Goal: Participate in discussion: Participate in discussion

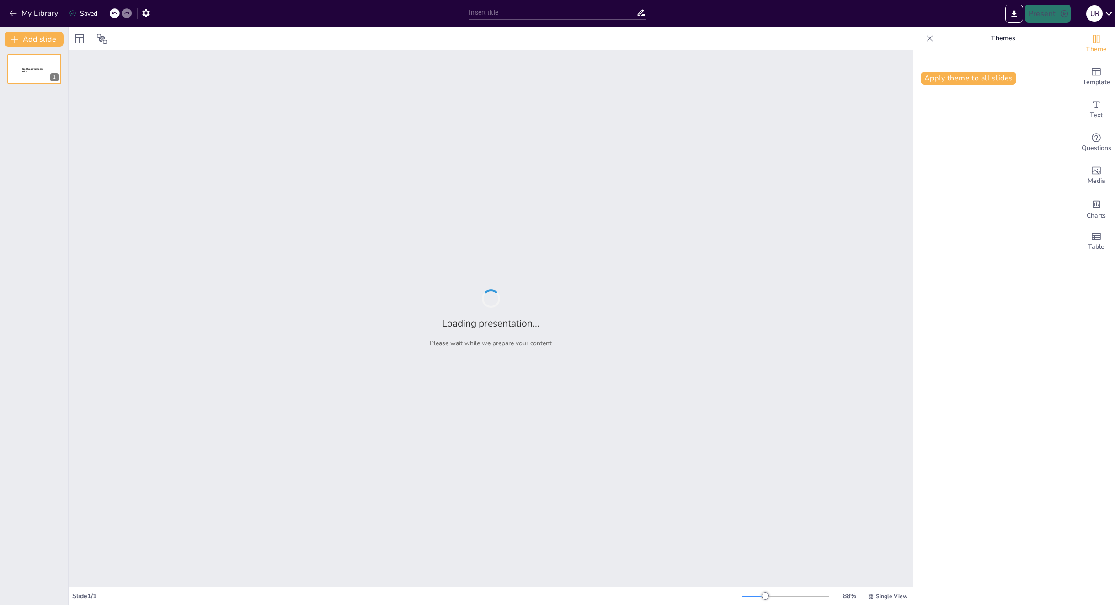
type input "Advancements in Full Waveform Inversion: Integrating Topology Optimization thro…"
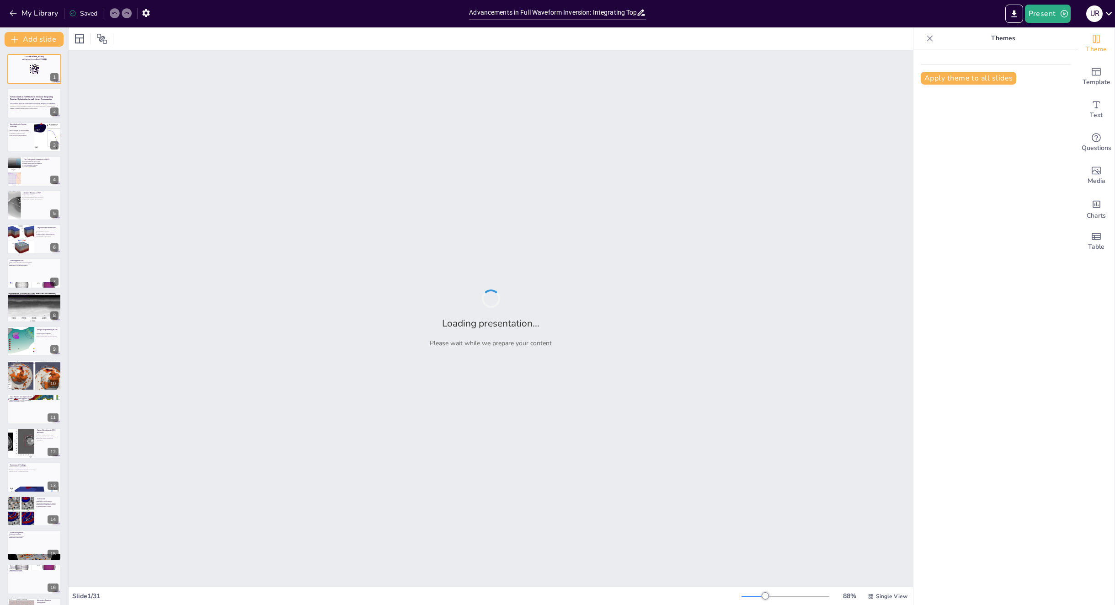
checkbox input "true"
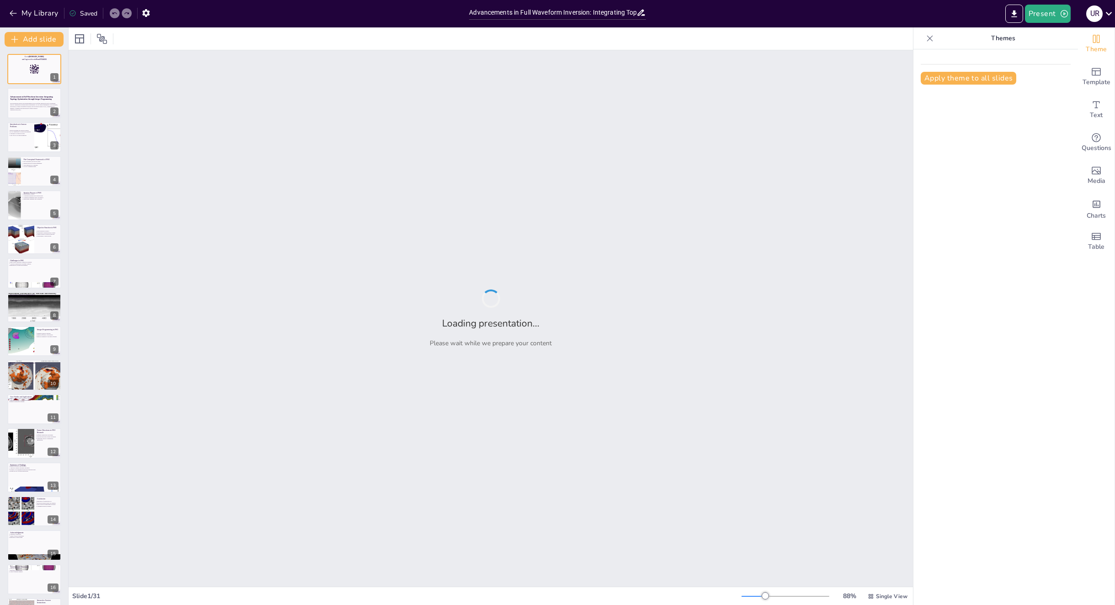
checkbox input "true"
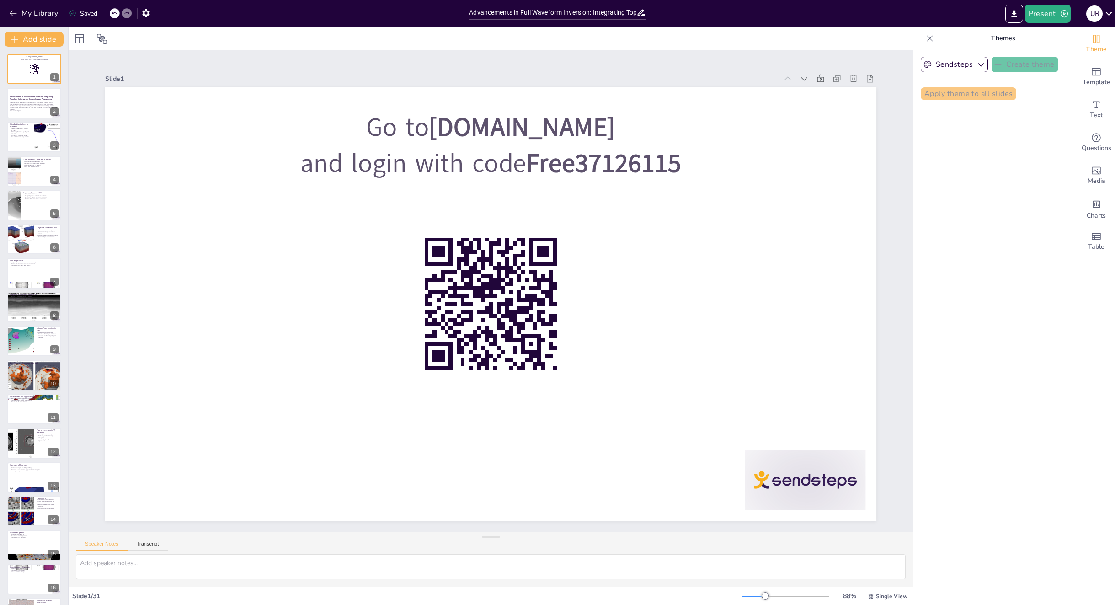
checkbox input "true"
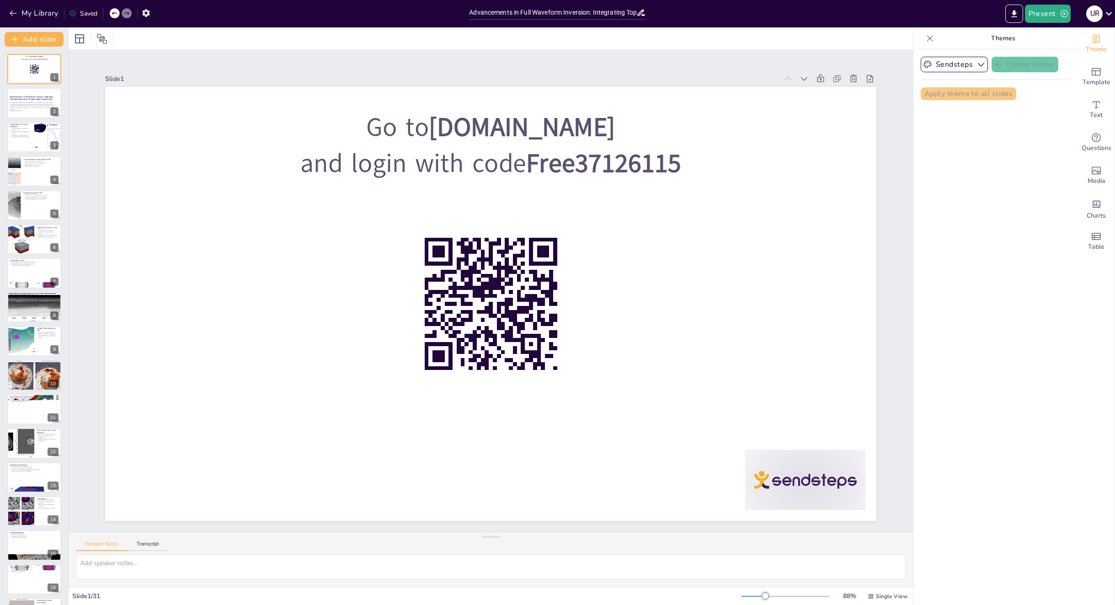
checkbox input "true"
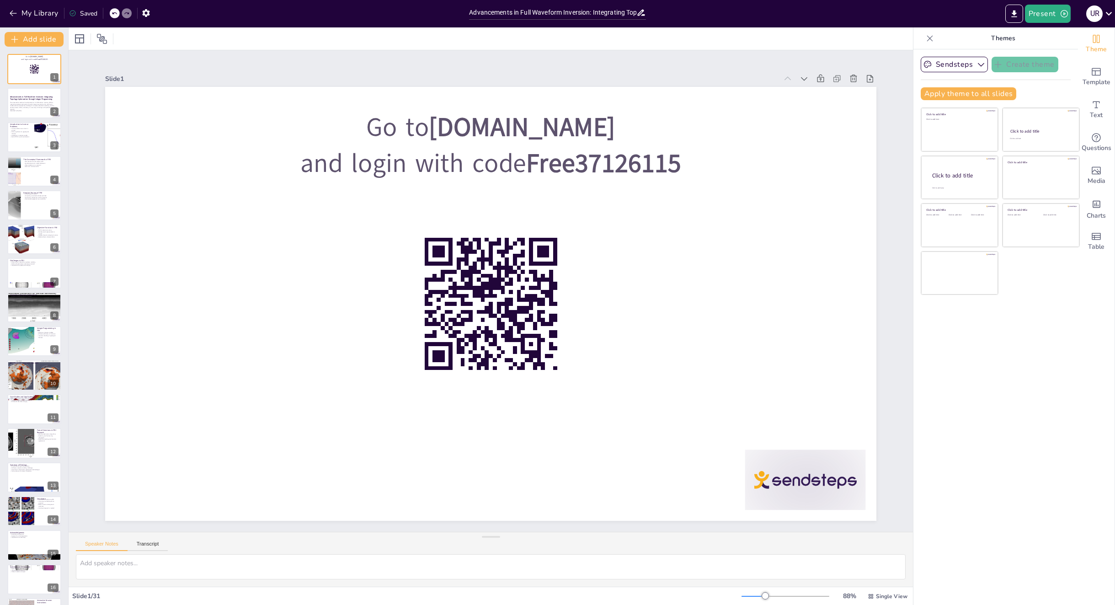
checkbox input "true"
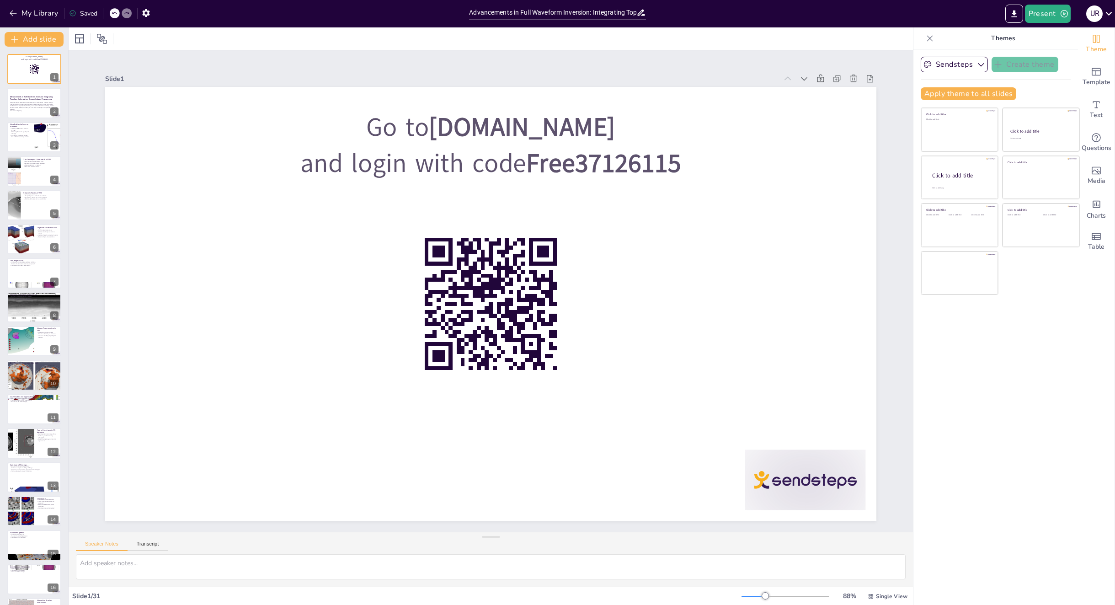
checkbox input "true"
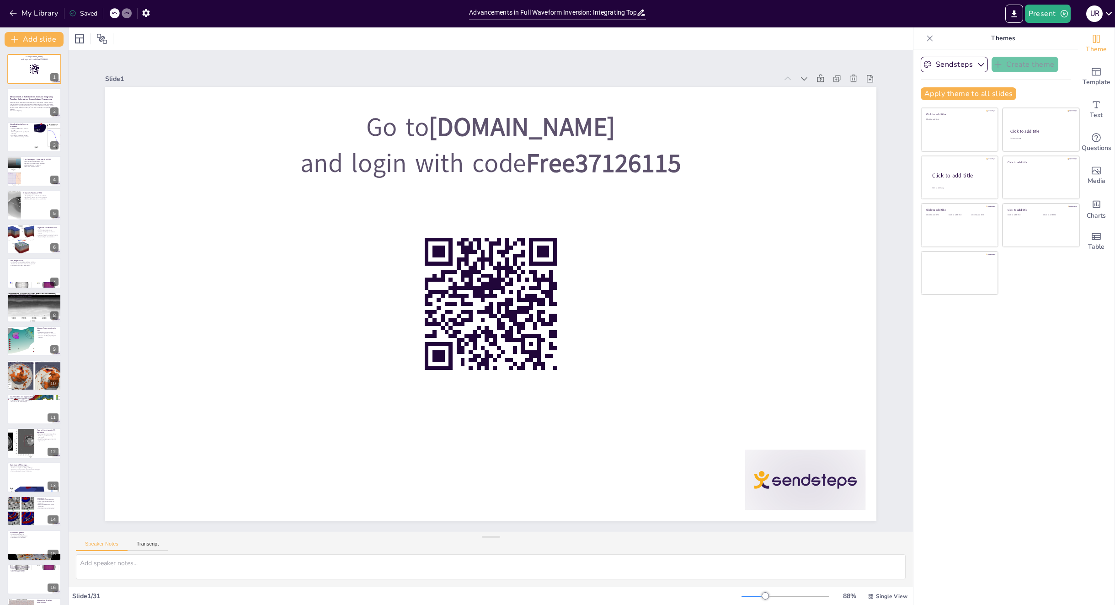
checkbox input "true"
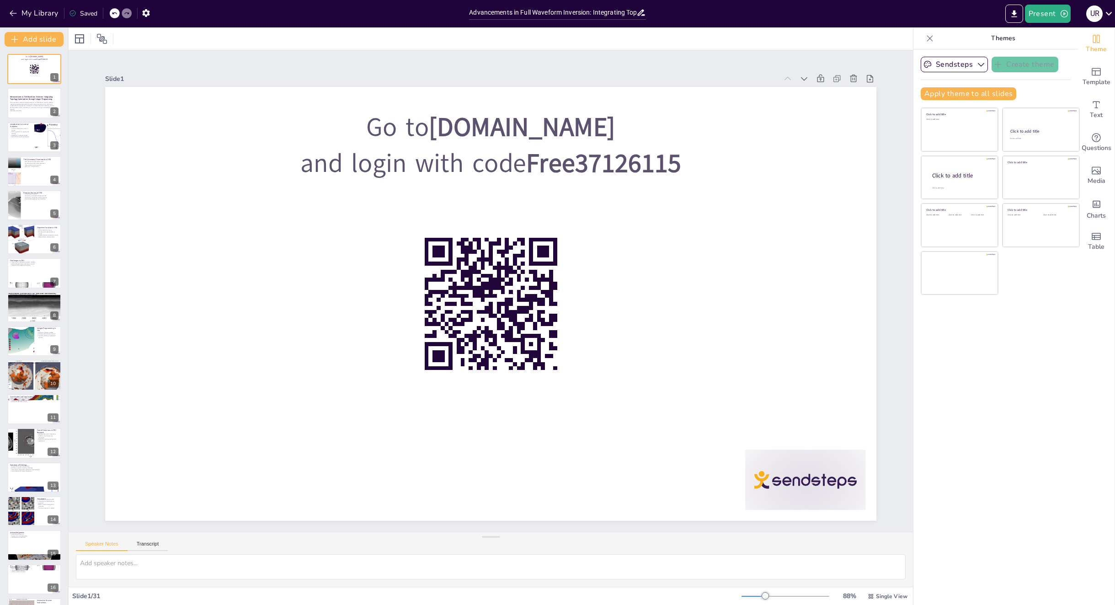
checkbox input "true"
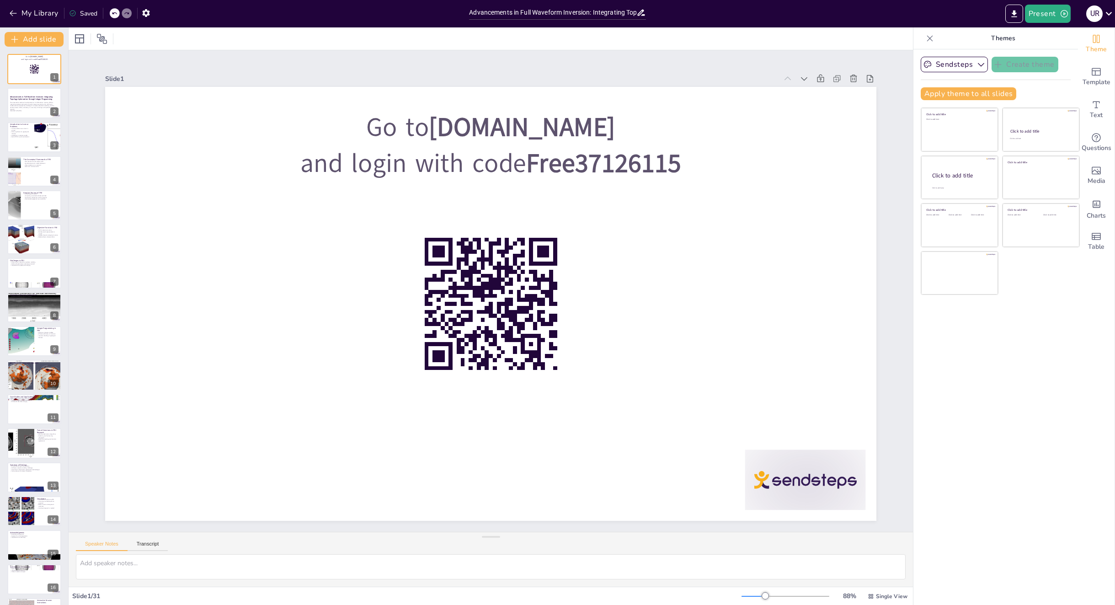
checkbox input "true"
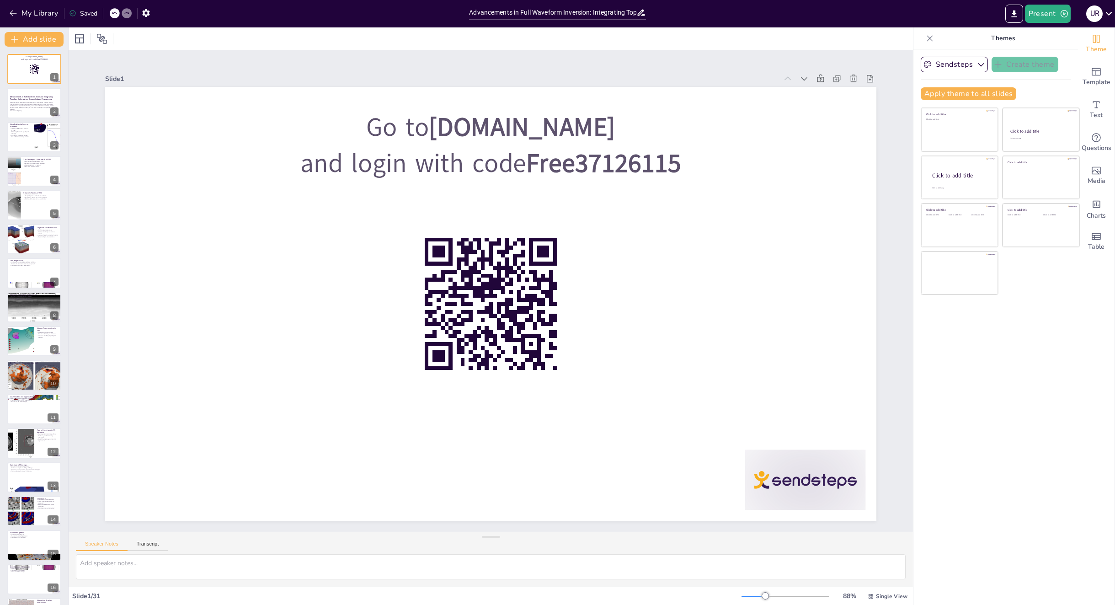
checkbox input "true"
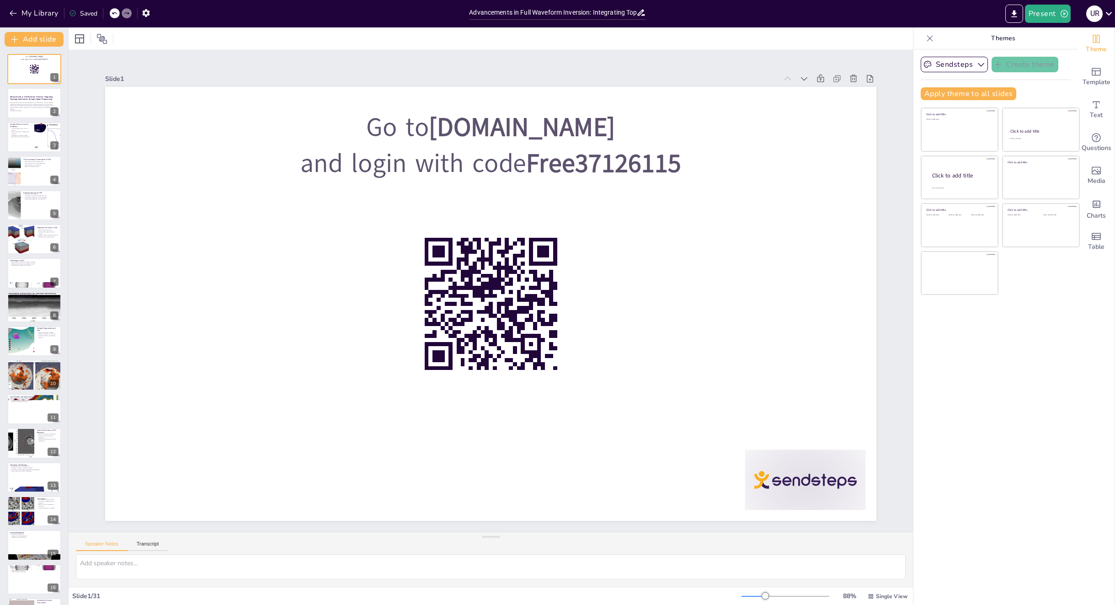
checkbox input "true"
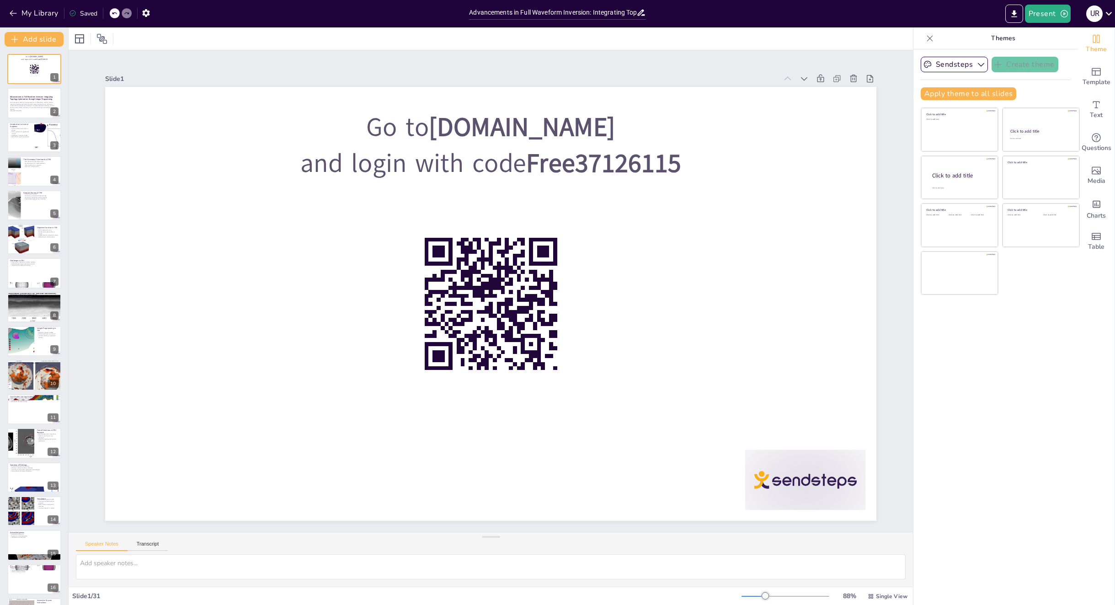
checkbox input "true"
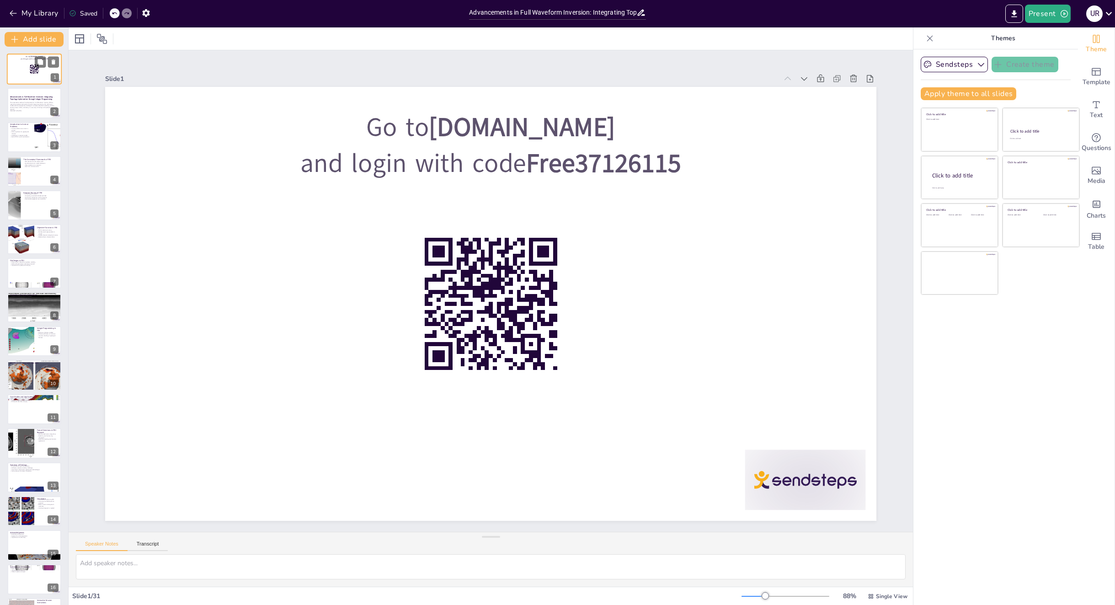
checkbox input "true"
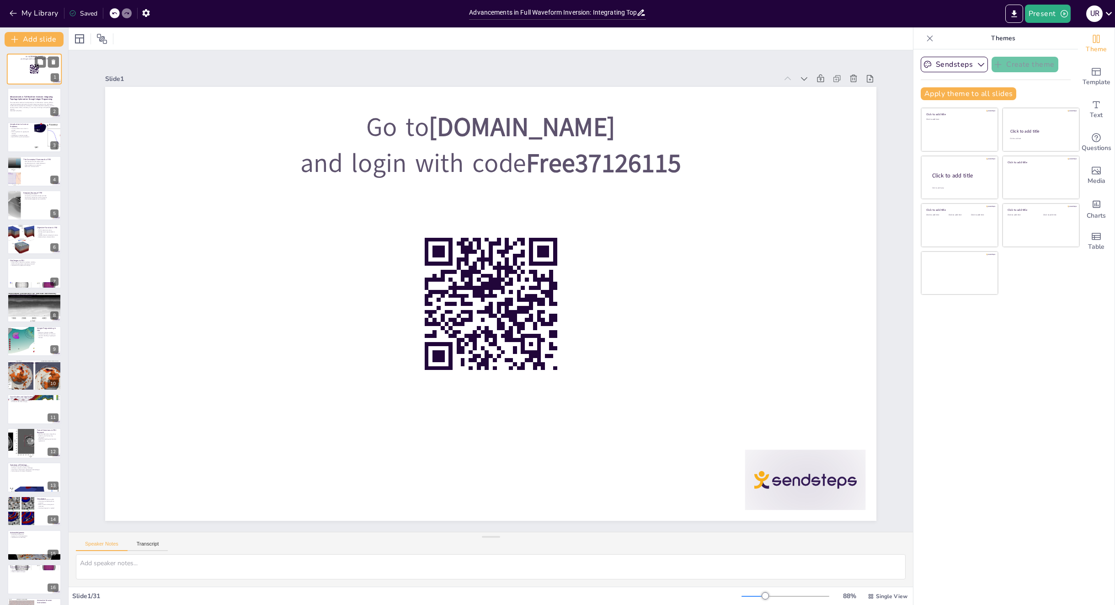
checkbox input "true"
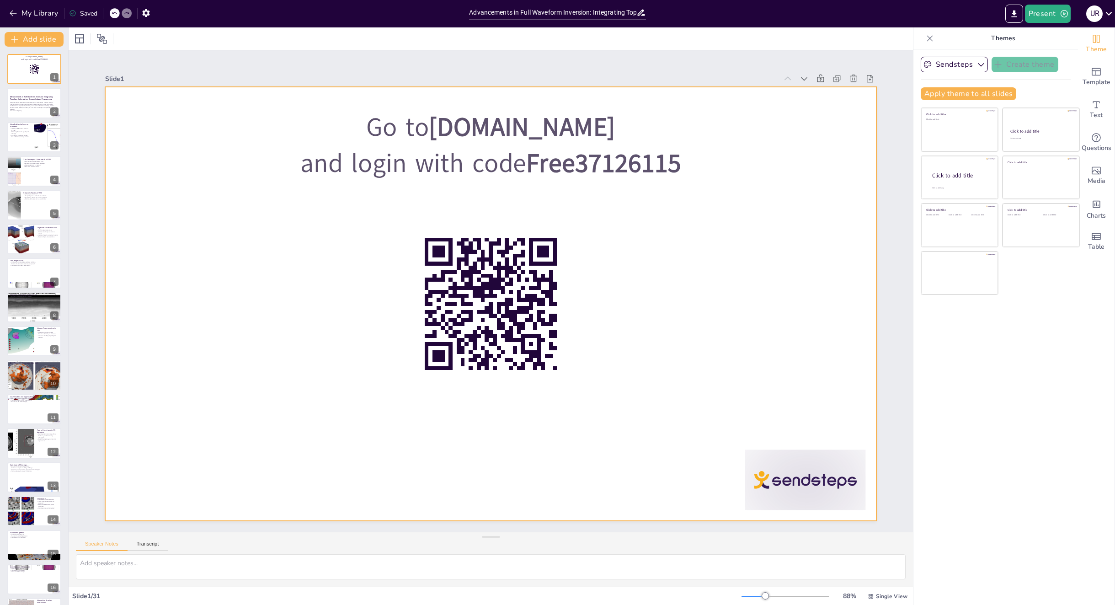
checkbox input "true"
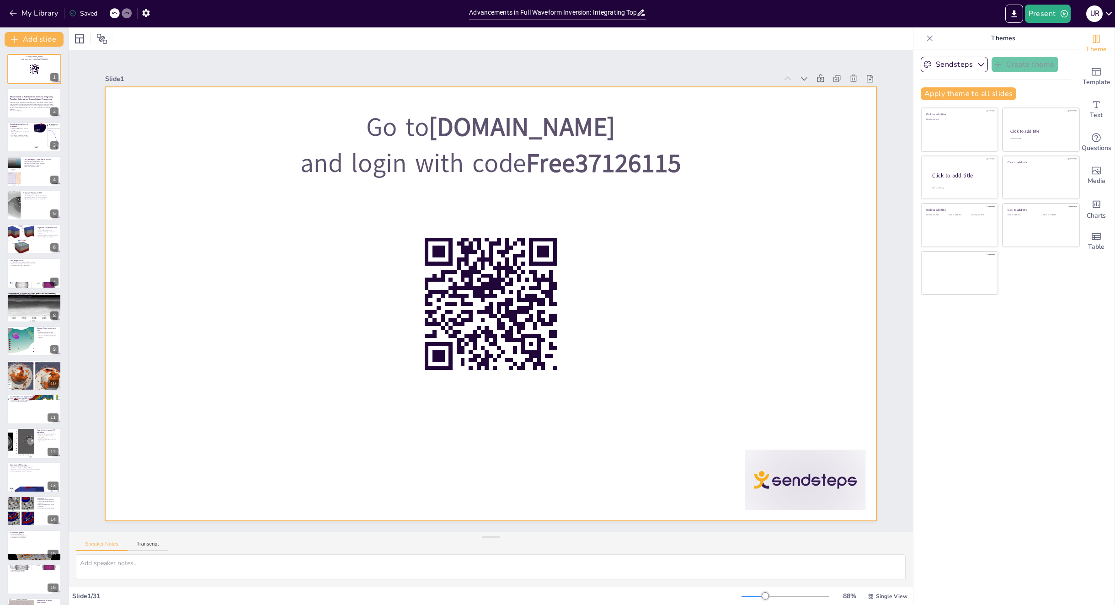
checkbox input "true"
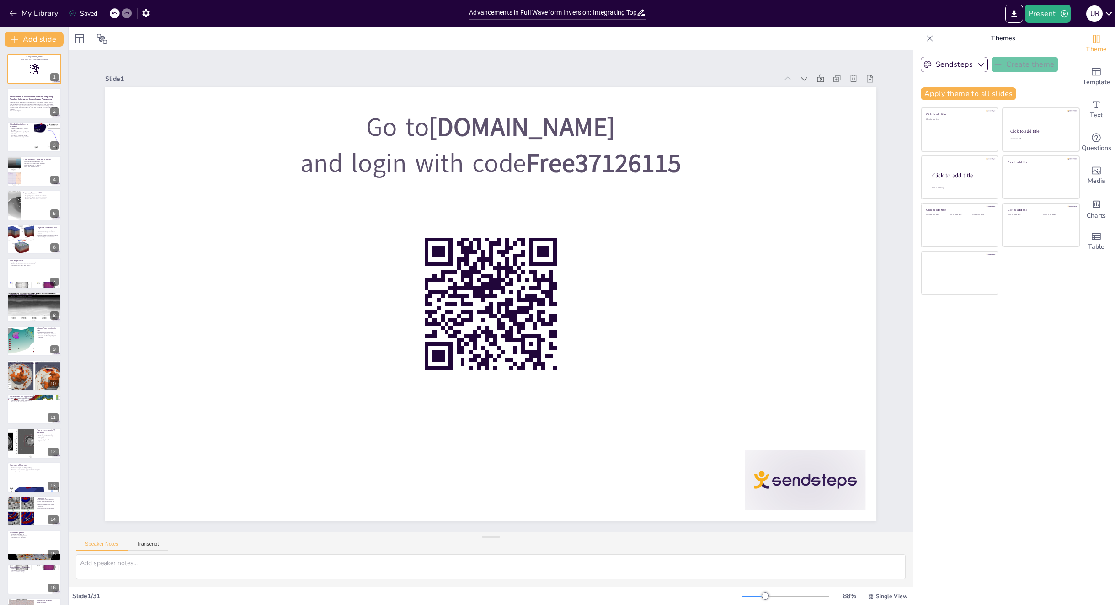
checkbox input "true"
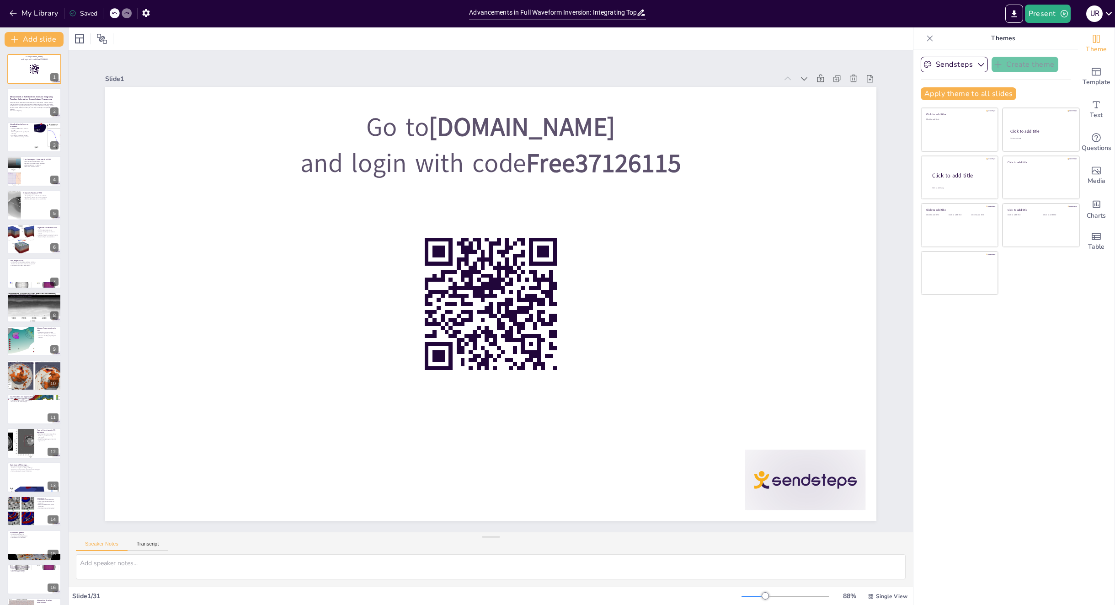
checkbox input "true"
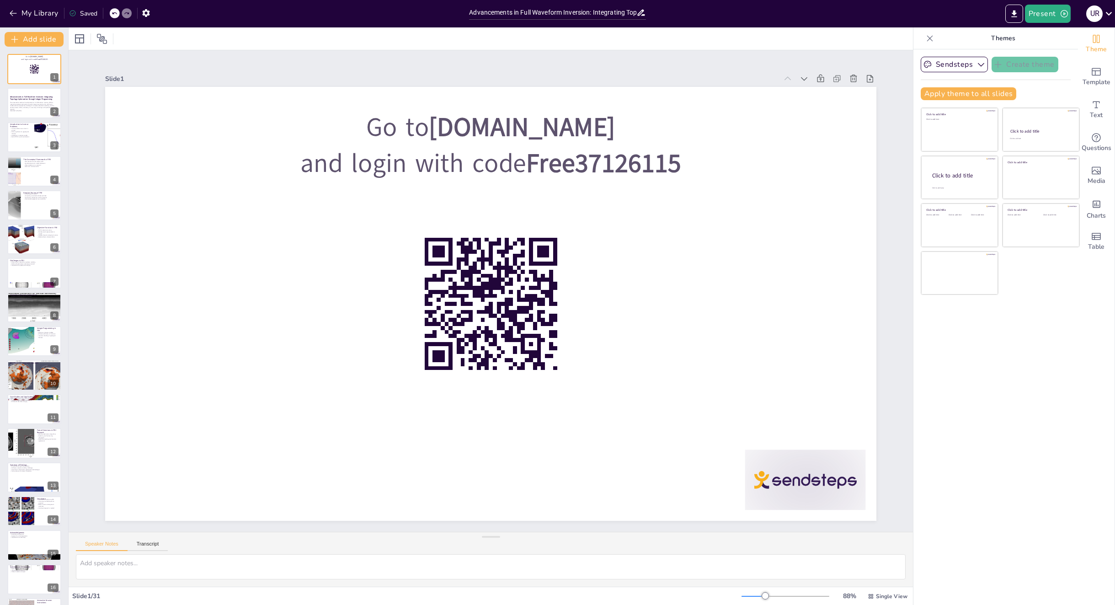
checkbox input "true"
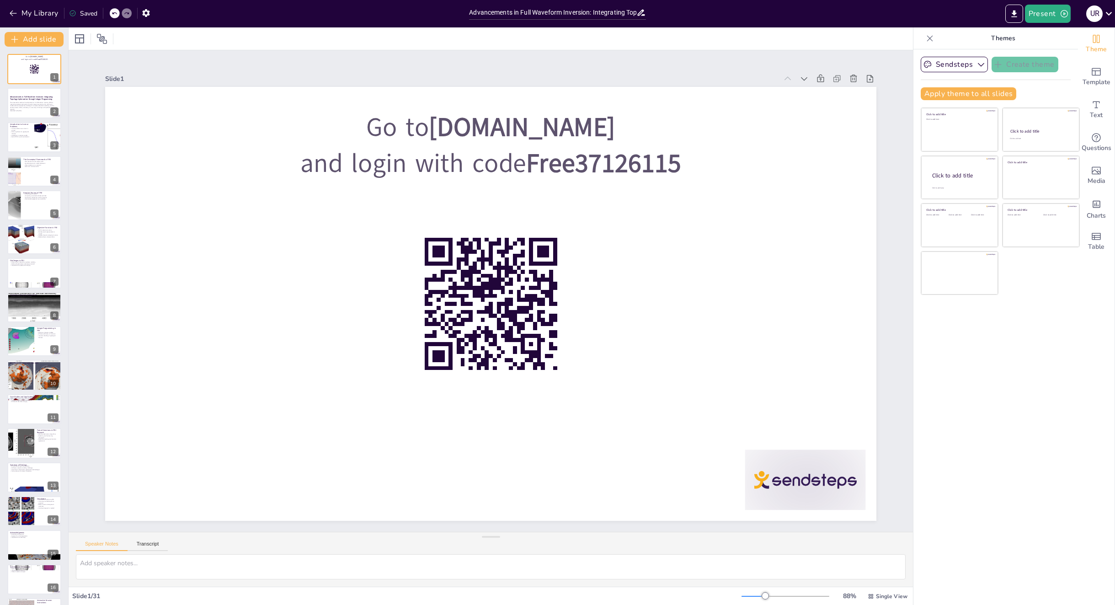
checkbox input "true"
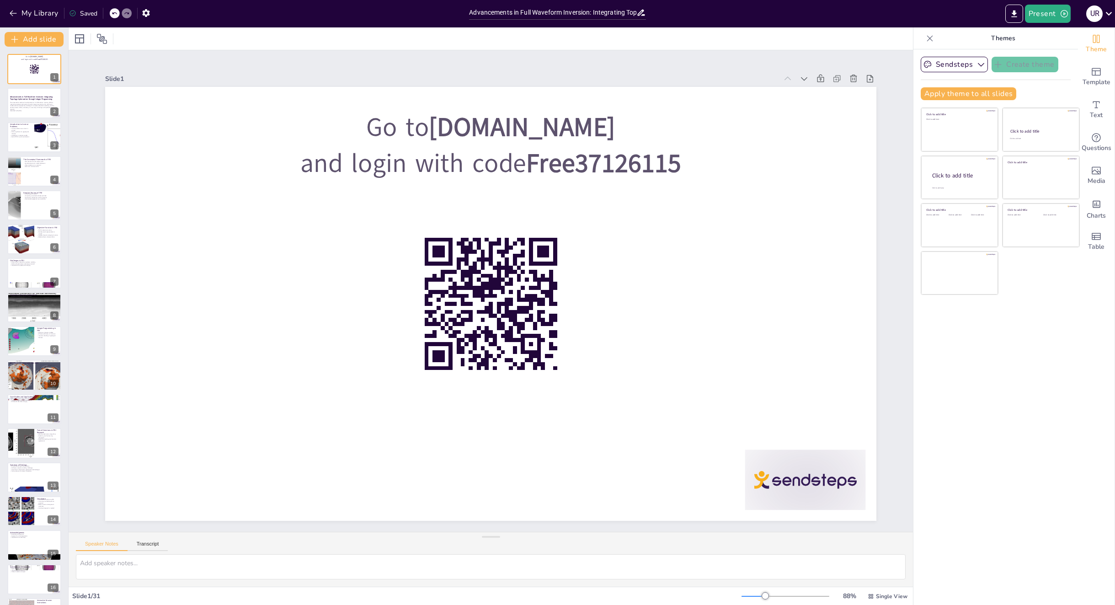
checkbox input "true"
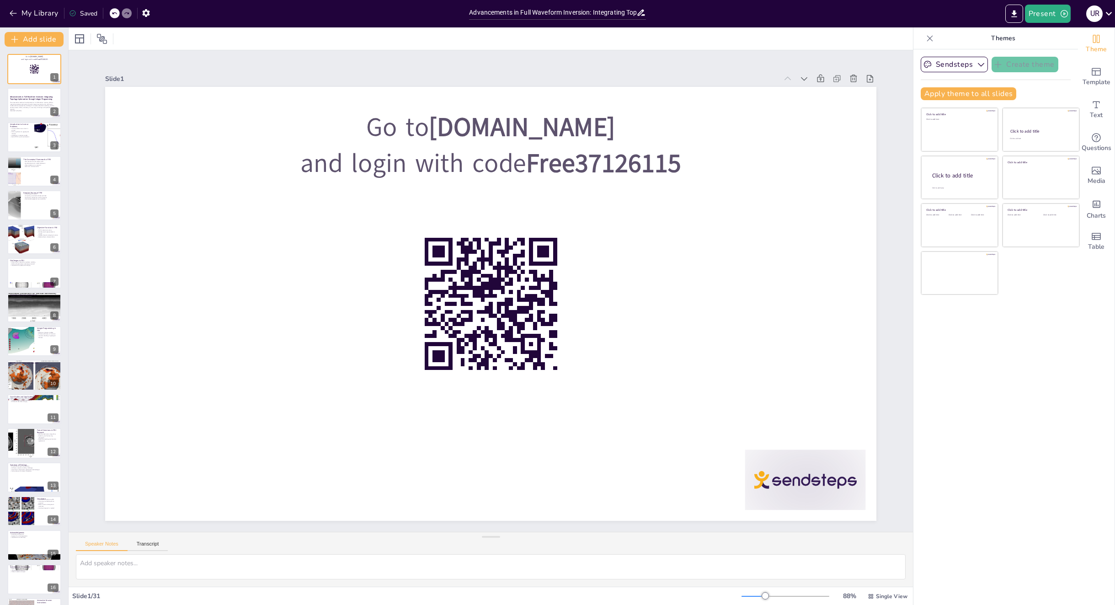
checkbox input "true"
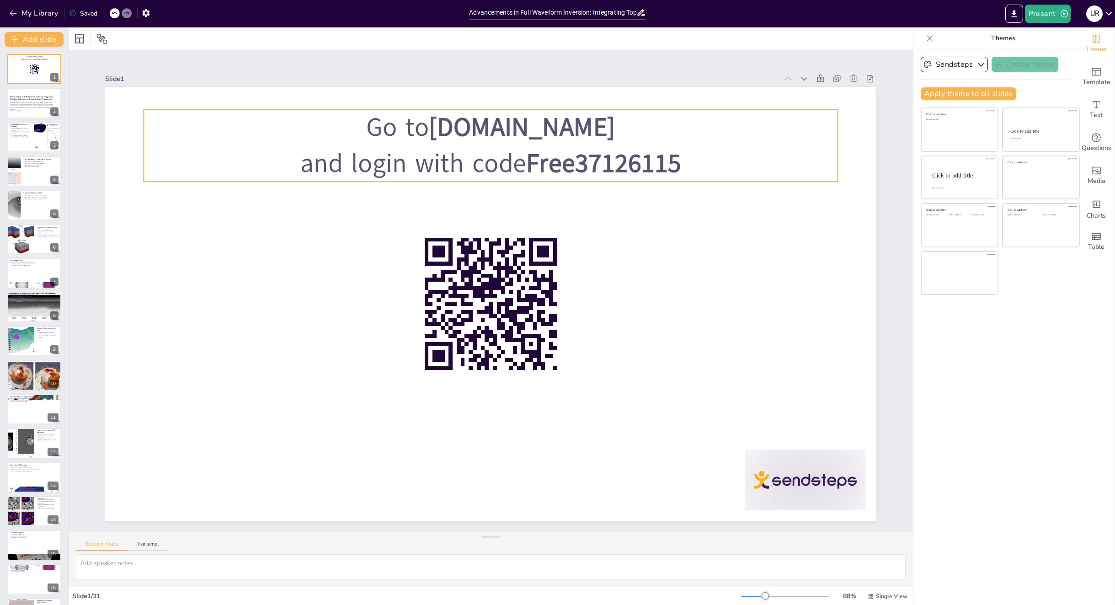
checkbox input "true"
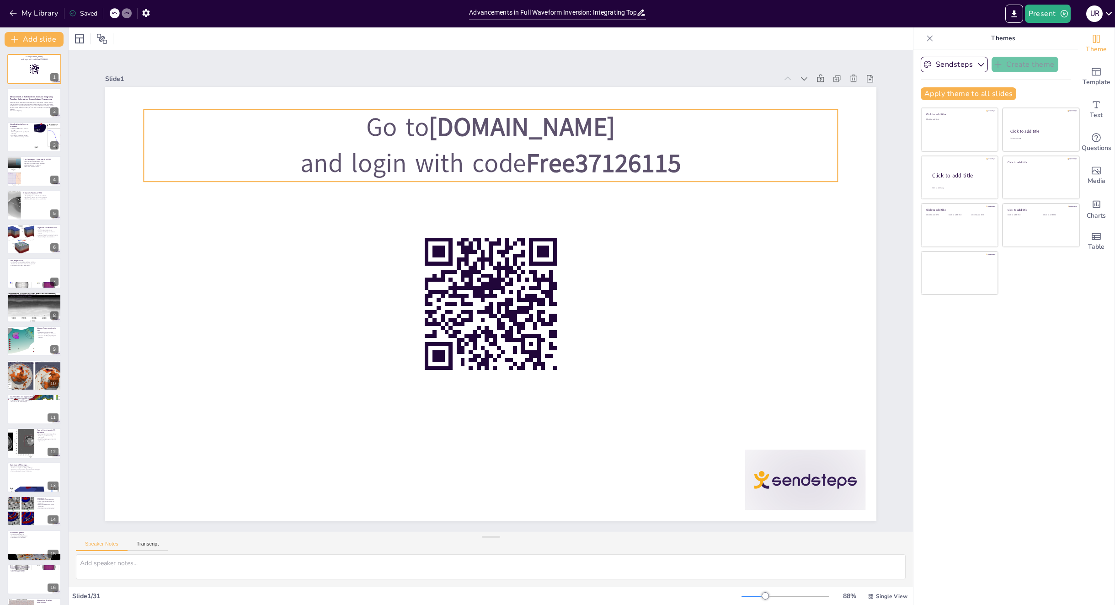
checkbox input "true"
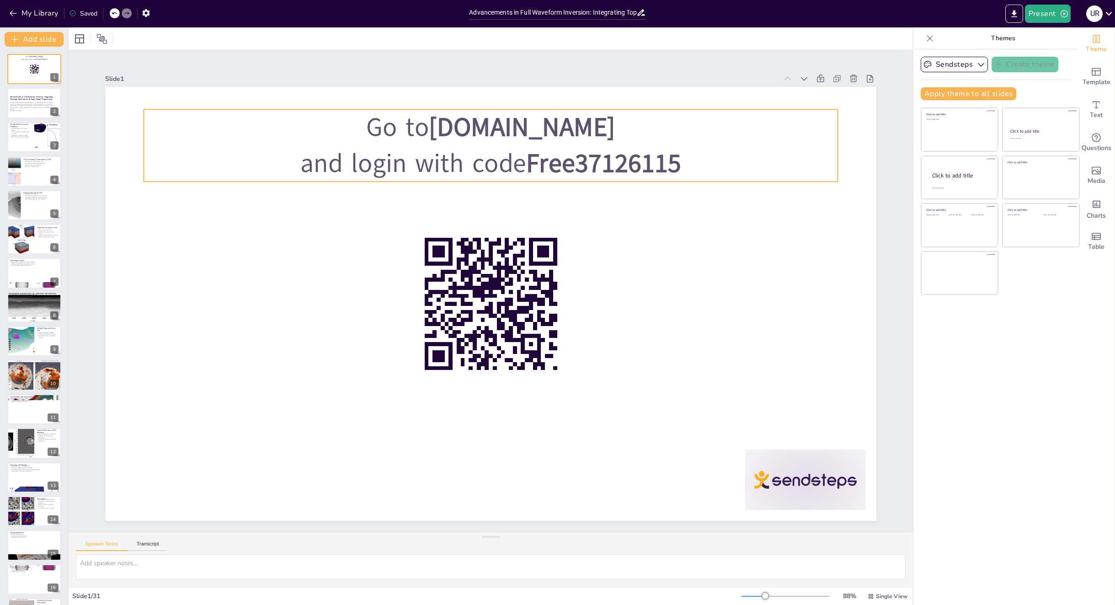
checkbox input "true"
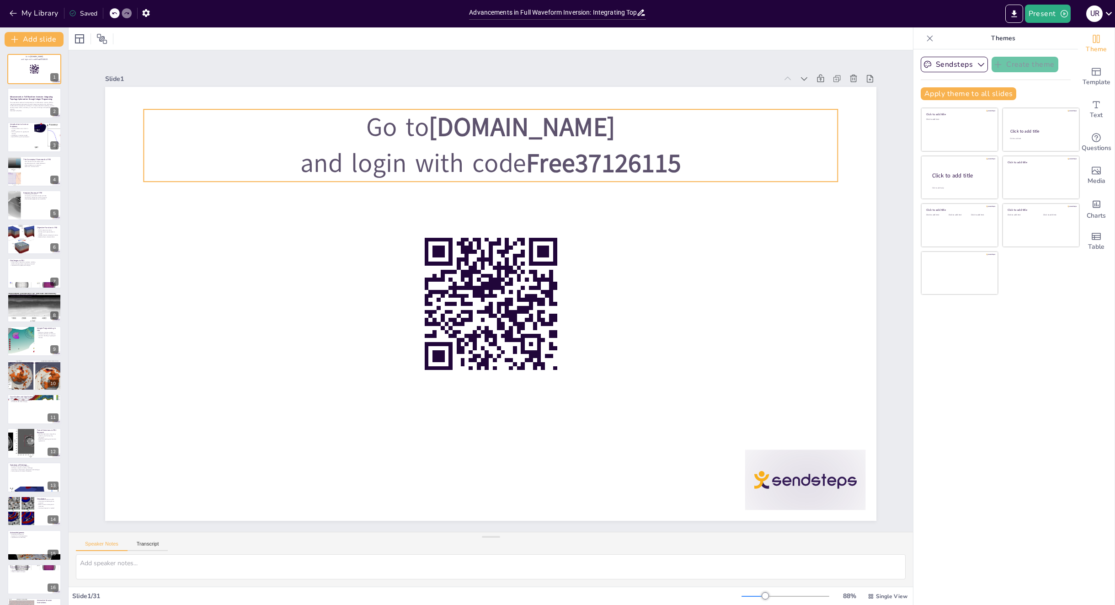
checkbox input "true"
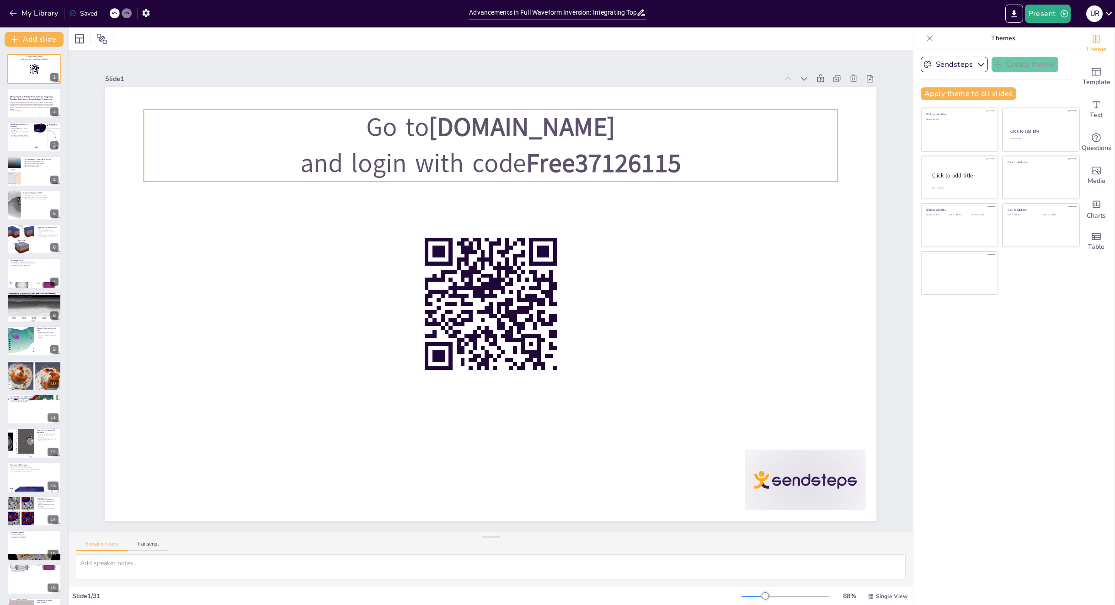
checkbox input "true"
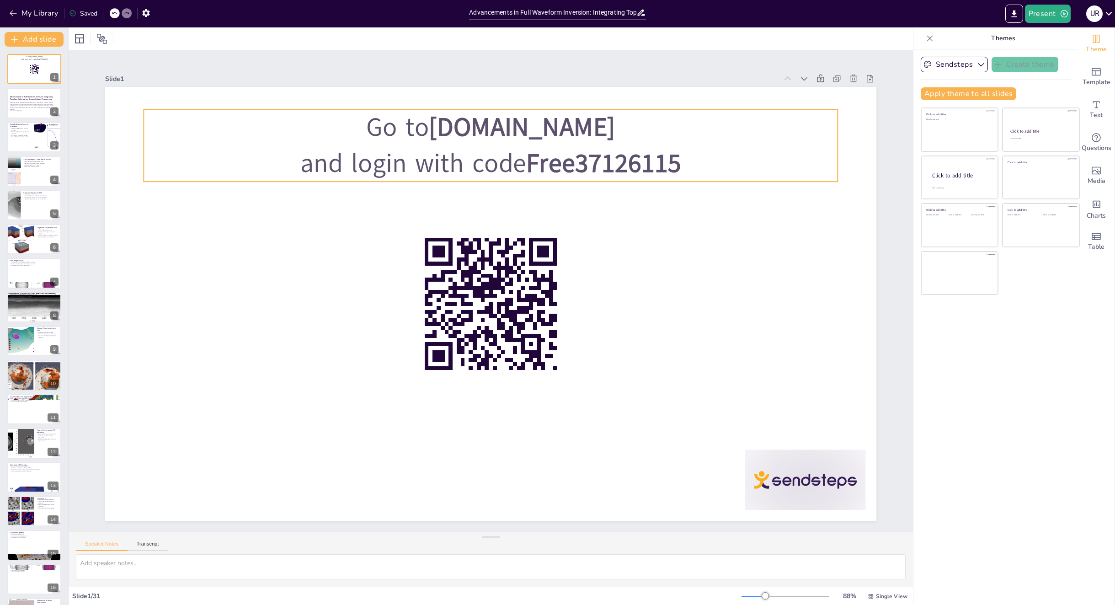
checkbox input "true"
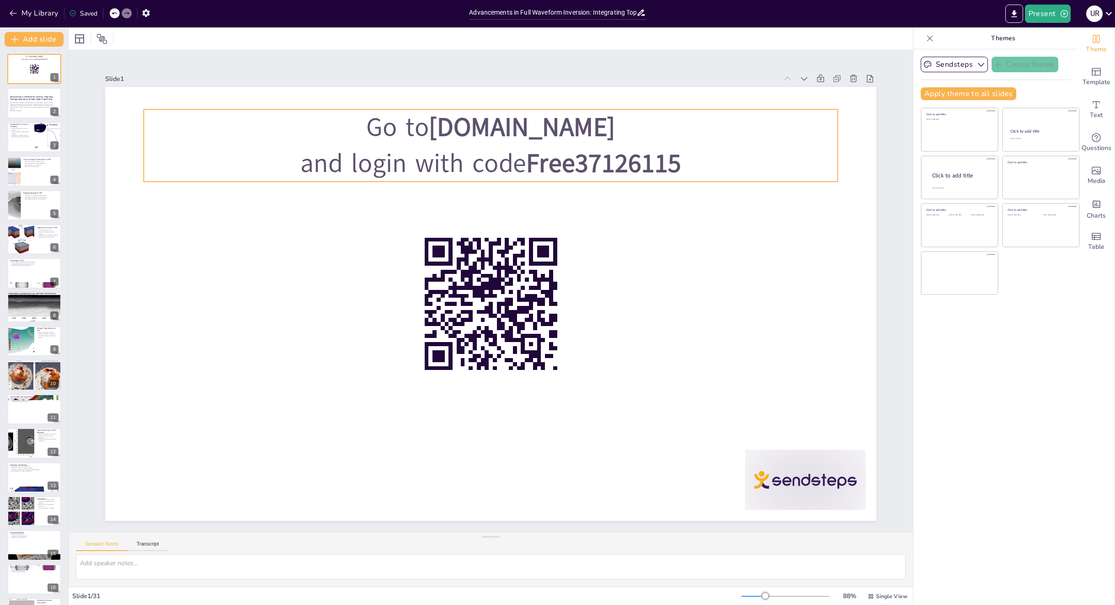
checkbox input "true"
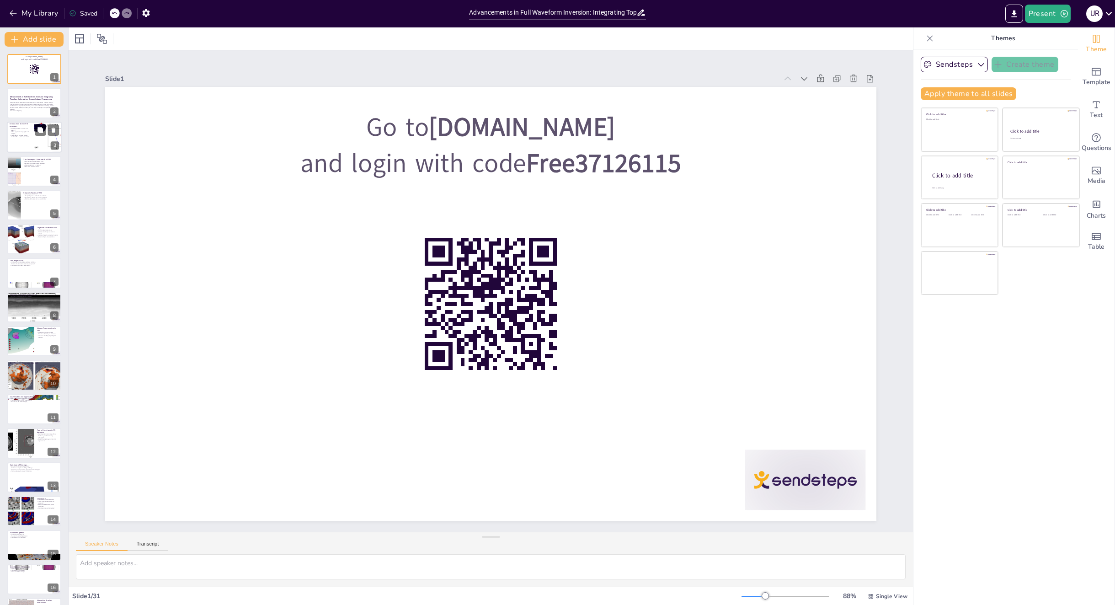
checkbox input "true"
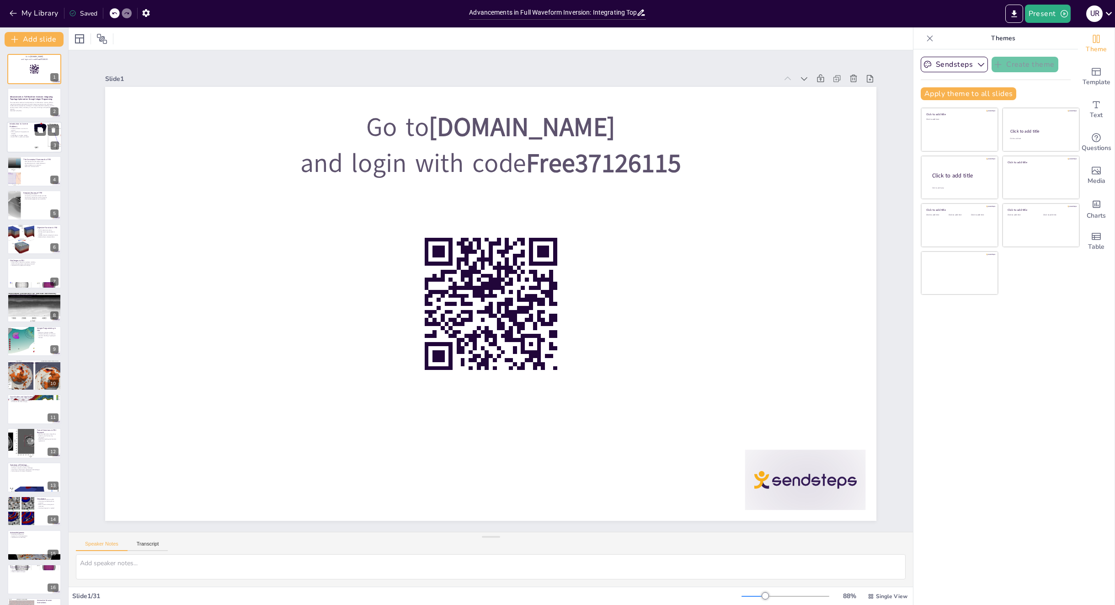
checkbox input "true"
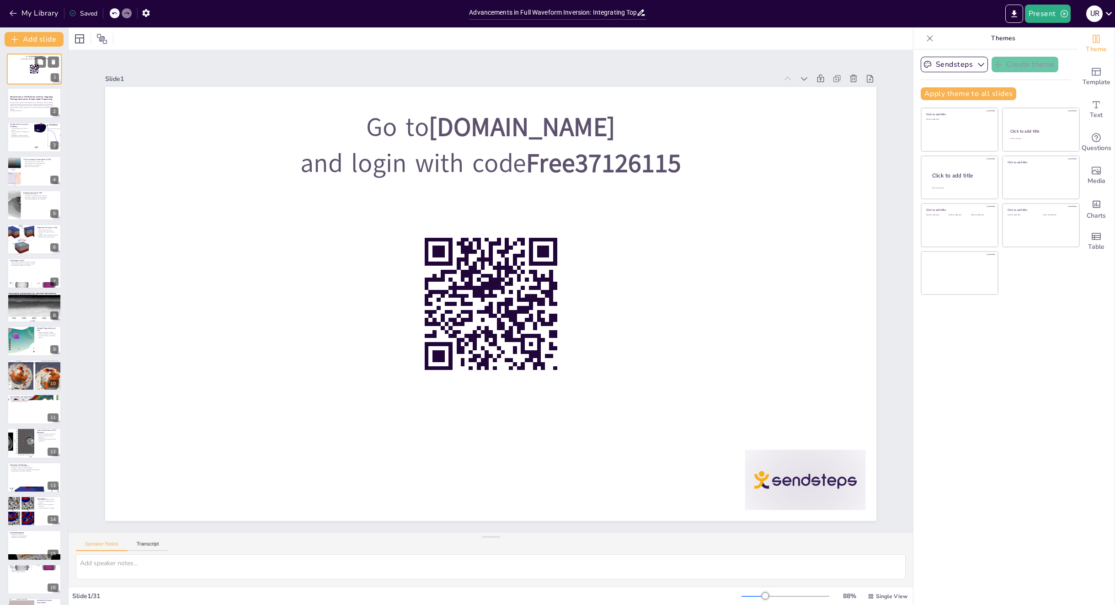
checkbox input "true"
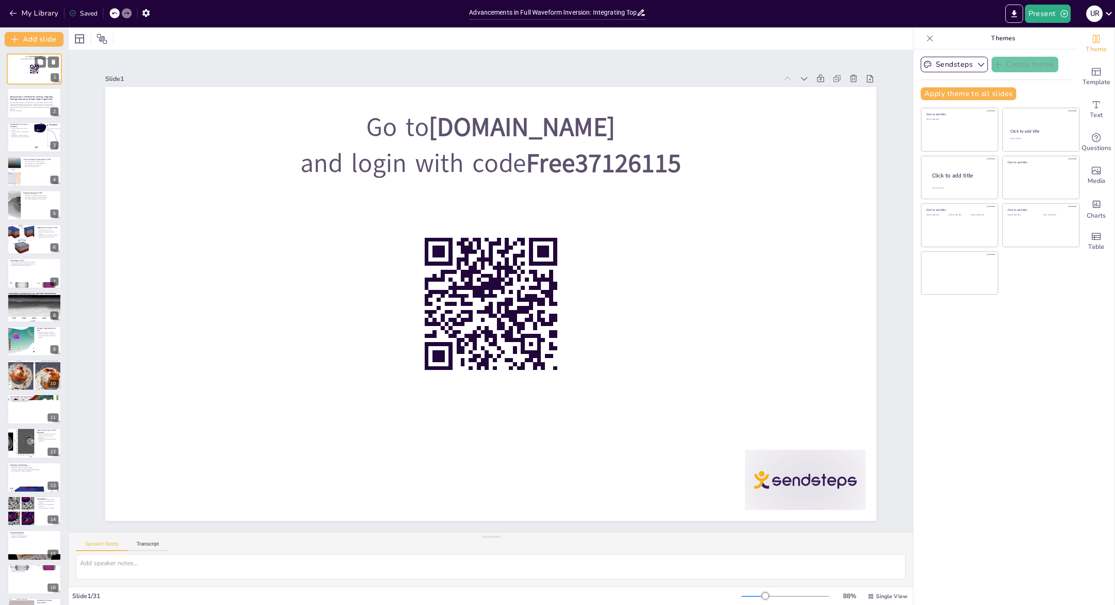
checkbox input "true"
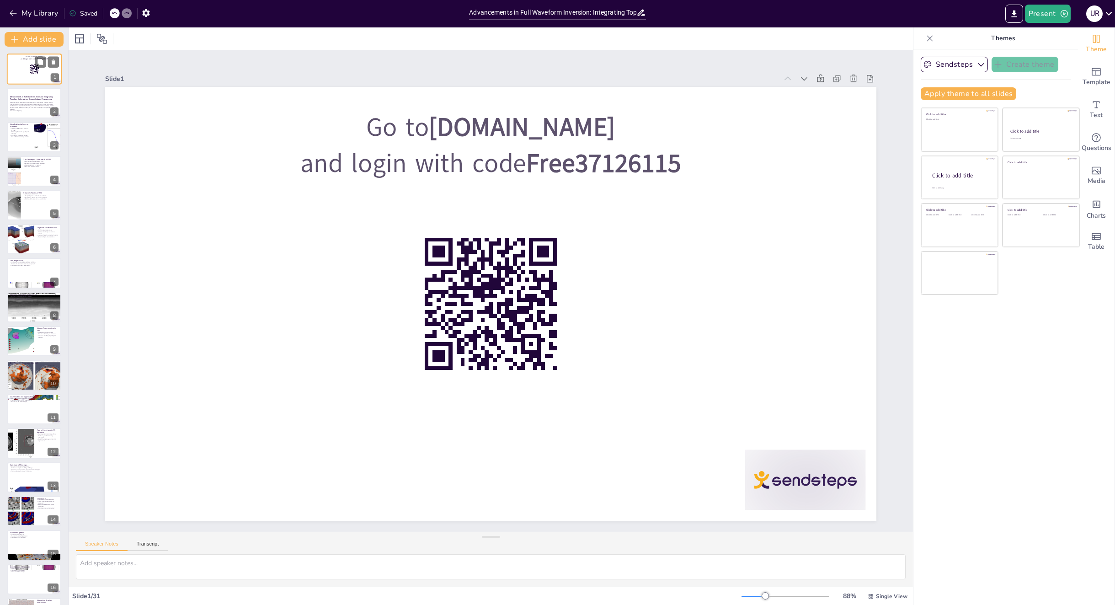
checkbox input "true"
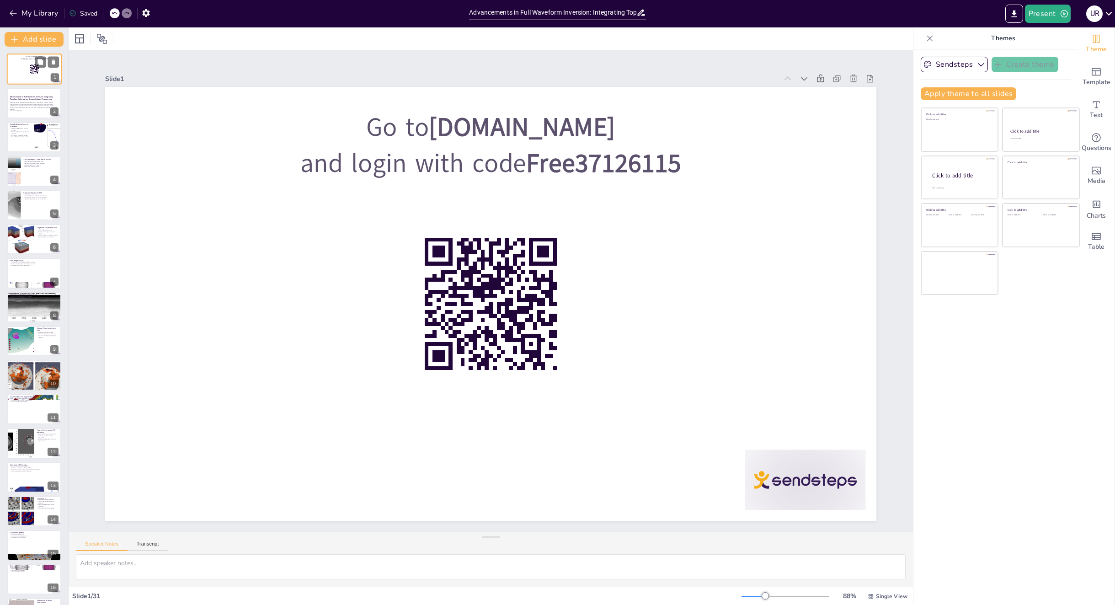
checkbox input "true"
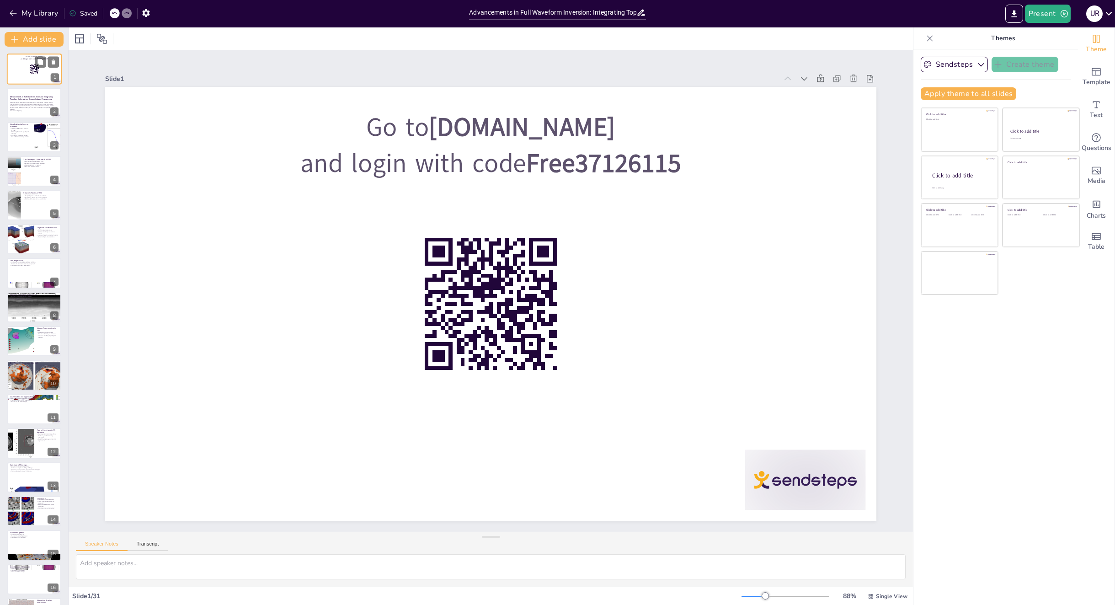
checkbox input "true"
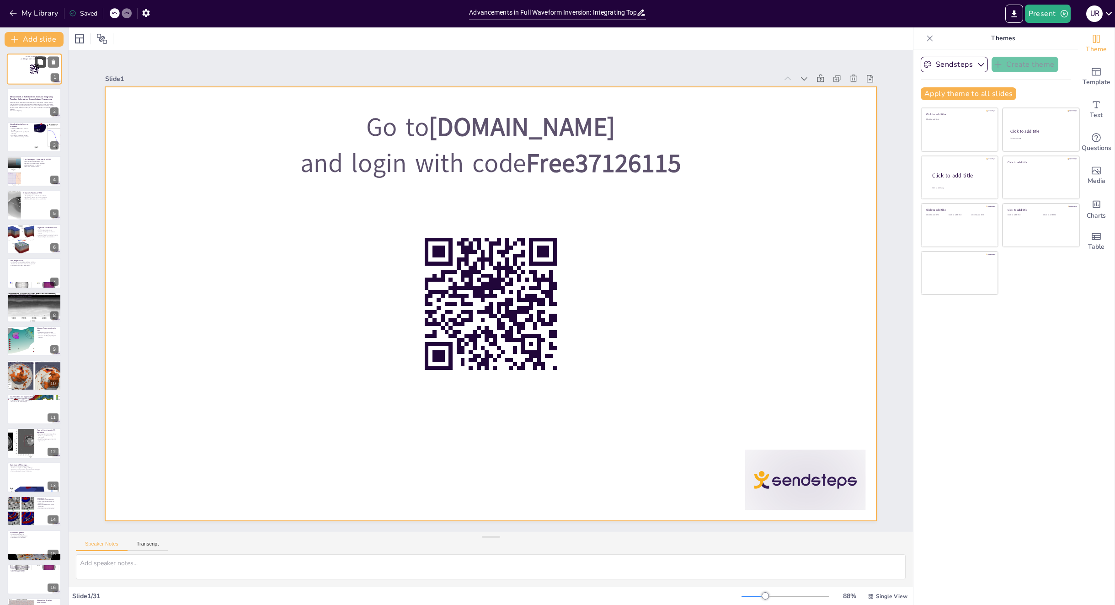
checkbox input "true"
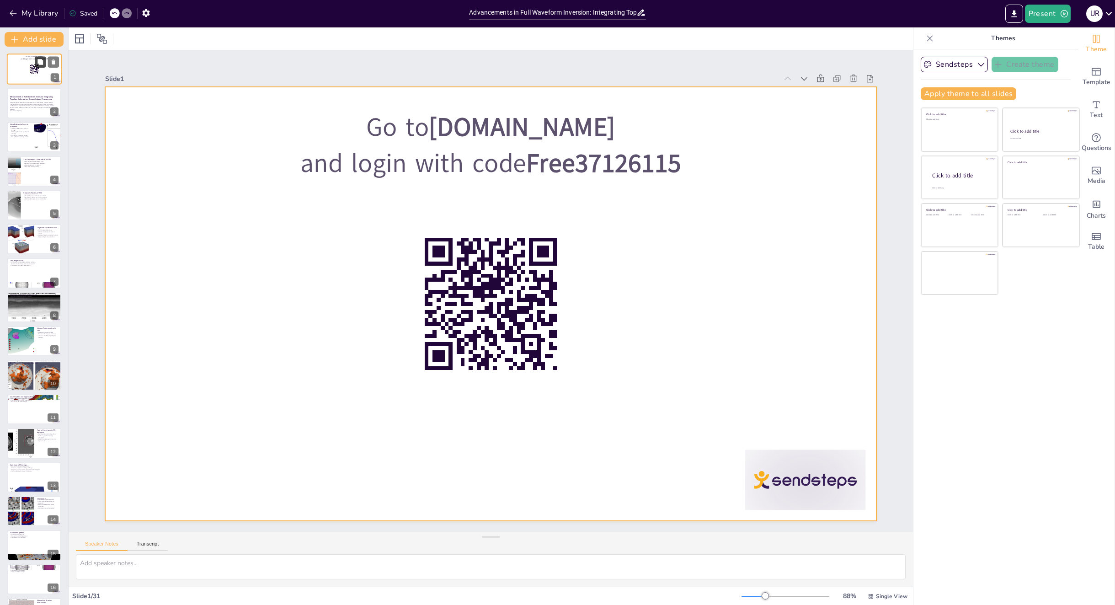
checkbox input "true"
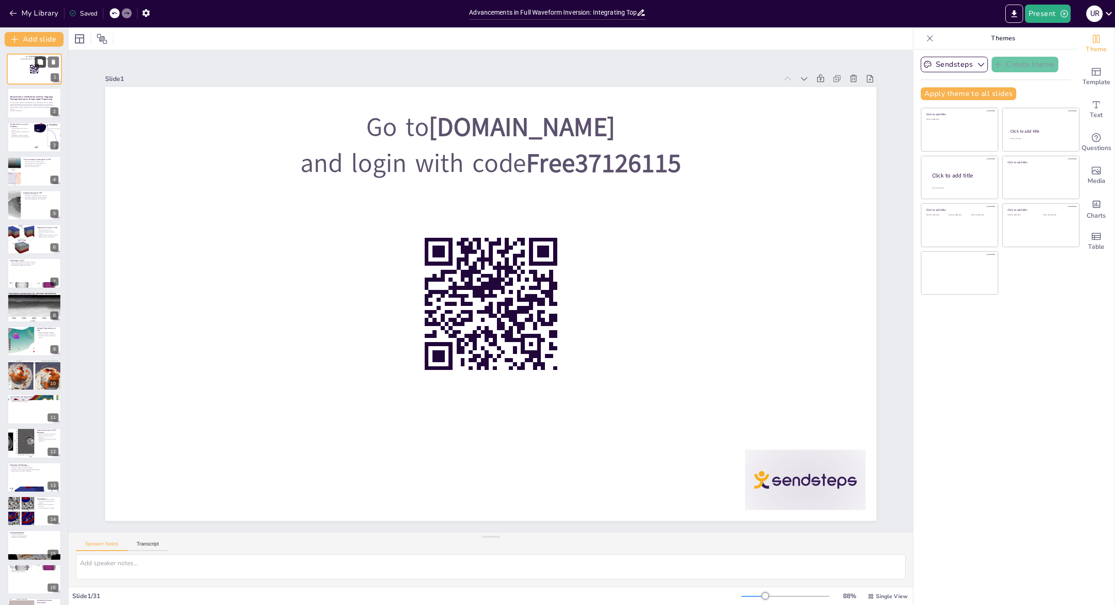
click at [44, 66] on button at bounding box center [40, 61] width 11 height 11
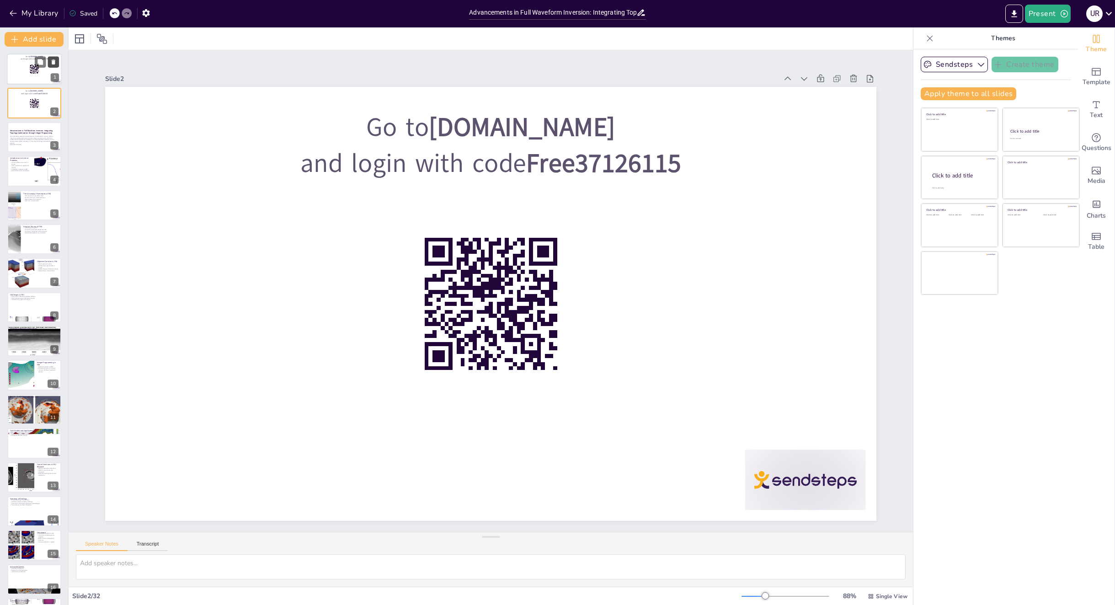
checkbox input "true"
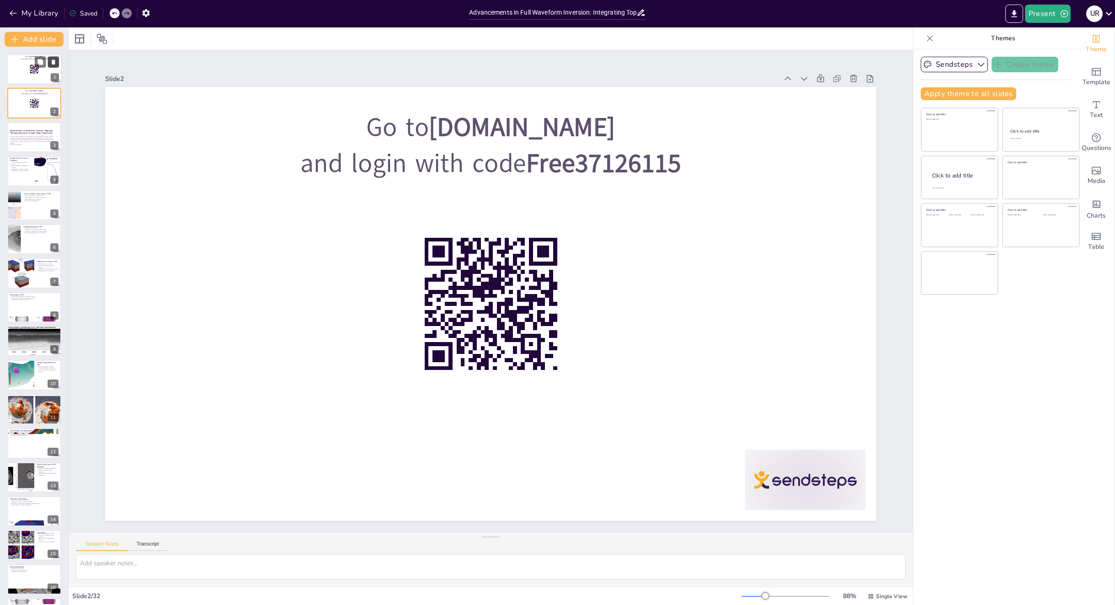
checkbox input "true"
click at [55, 64] on icon at bounding box center [54, 61] width 4 height 5
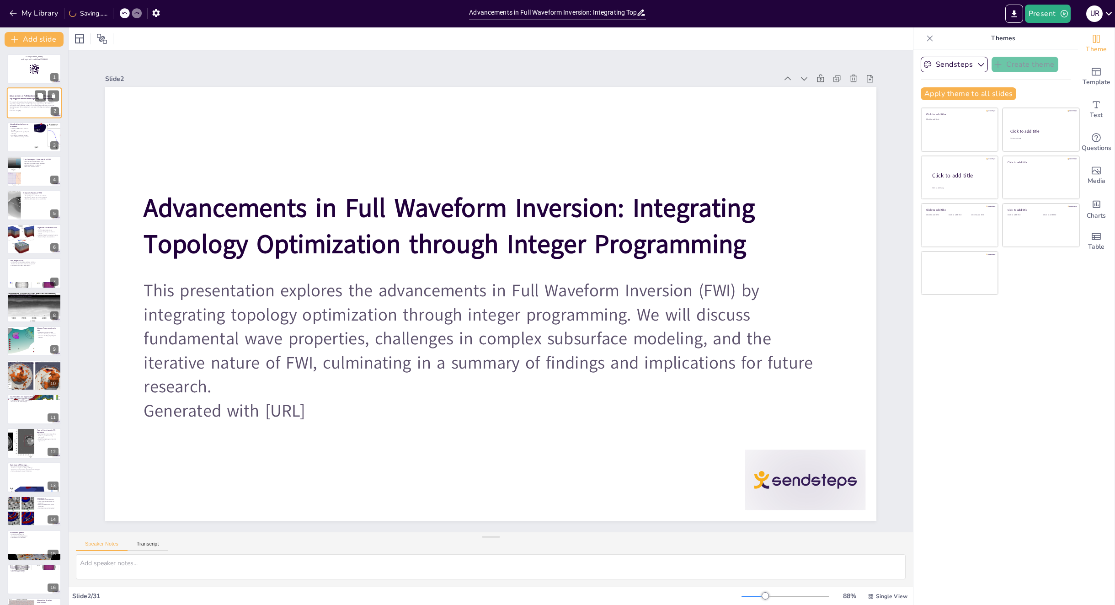
checkbox input "true"
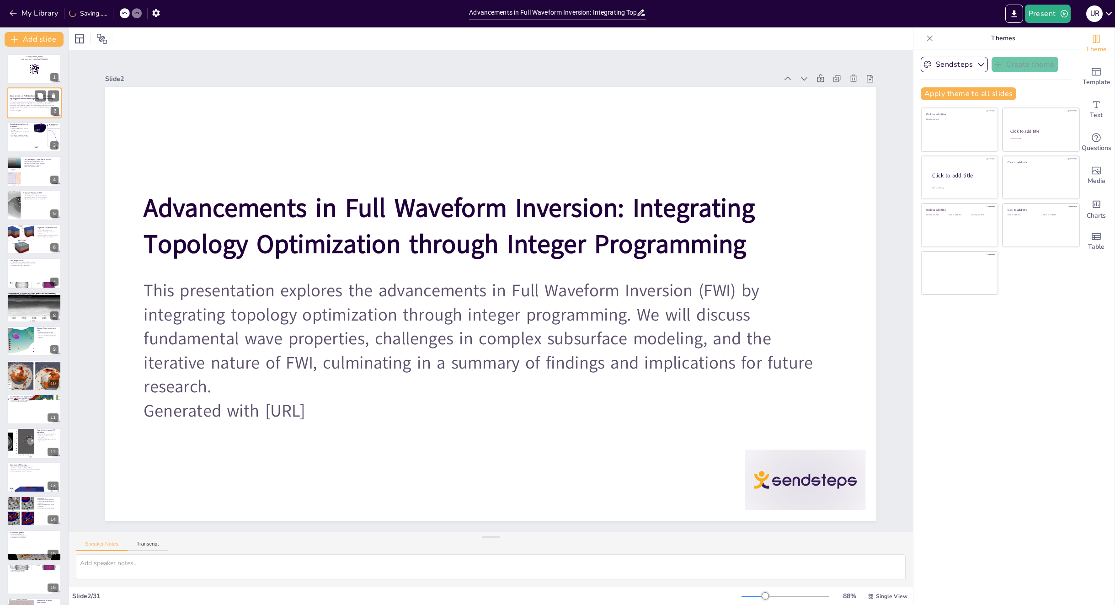
checkbox input "true"
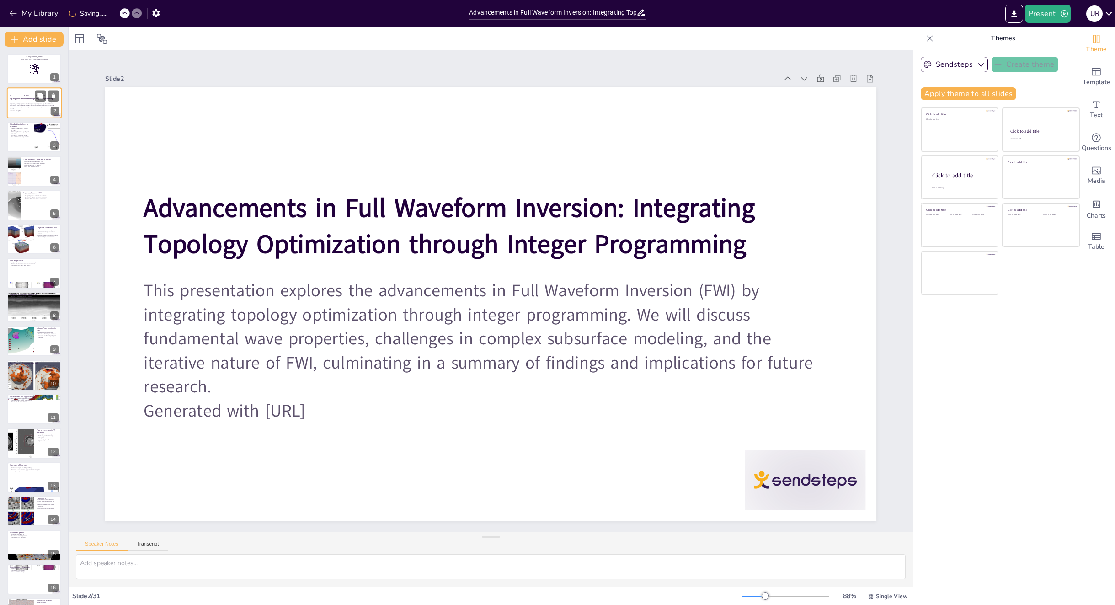
checkbox input "true"
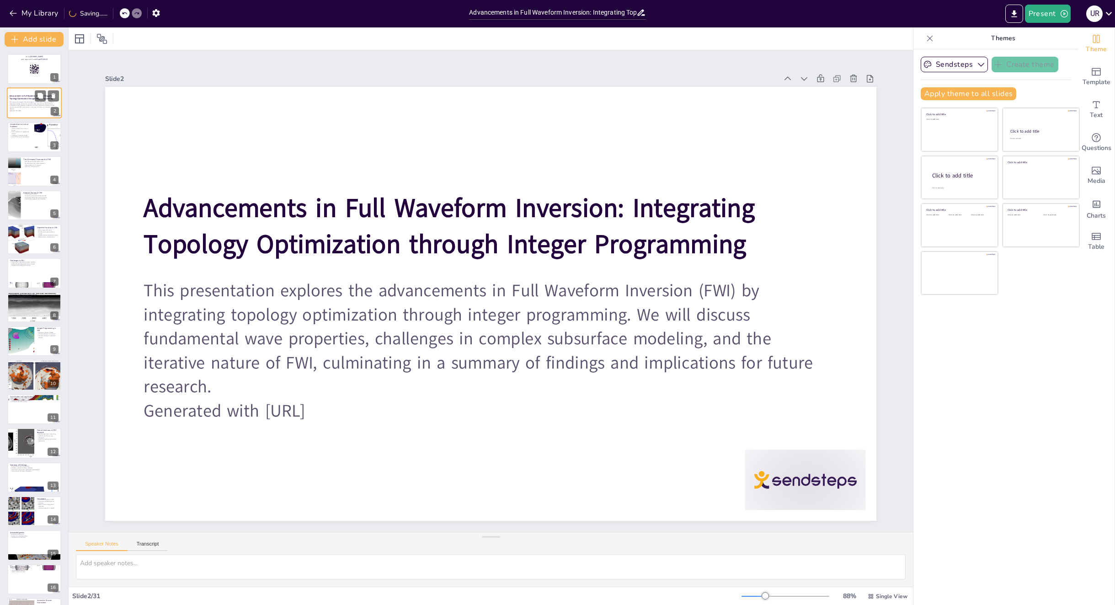
checkbox input "true"
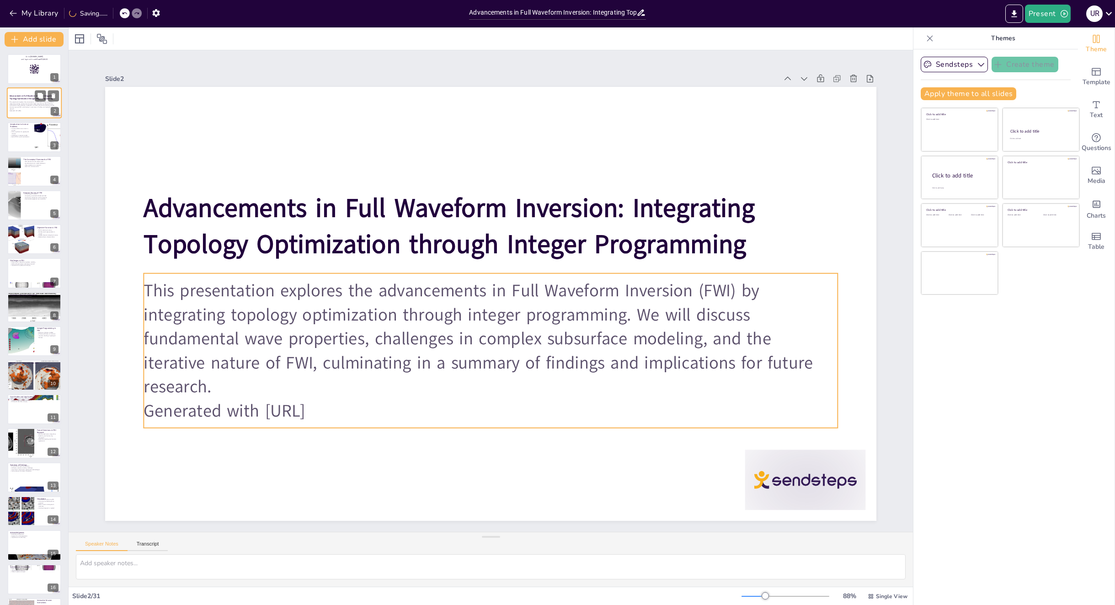
click at [32, 110] on p "Generated with [URL]" at bounding box center [34, 111] width 49 height 2
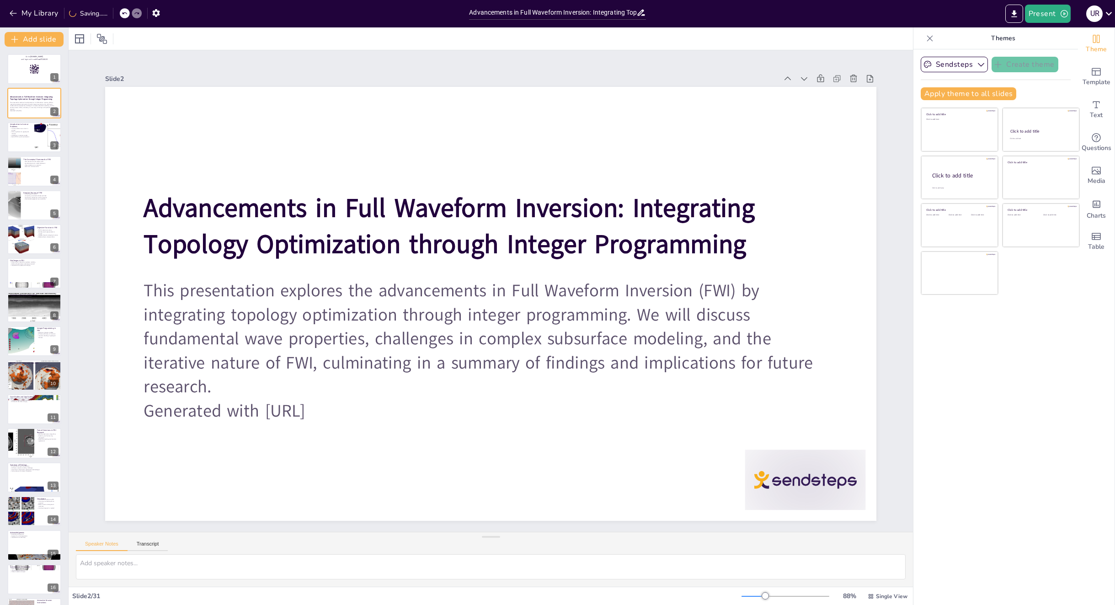
click at [893, 151] on div "Slide 1 Go to [DOMAIN_NAME] and login with code Free37126115 Slide 2 Advancemen…" at bounding box center [491, 290] width 822 height 459
click at [27, 135] on p "Challenges in complex models" at bounding box center [21, 135] width 22 height 2
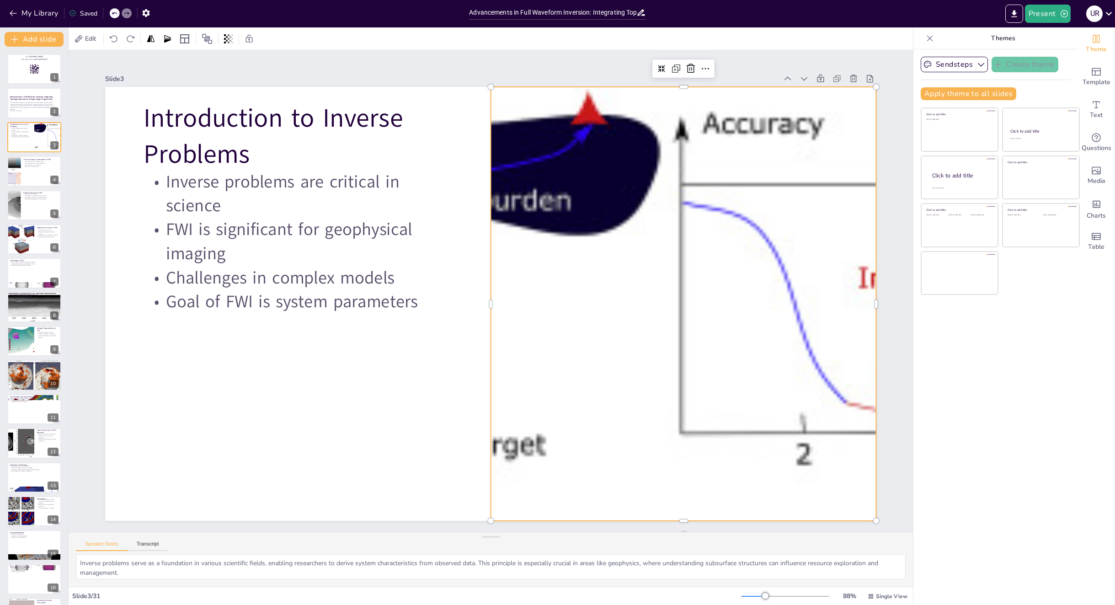
click at [707, 229] on div at bounding box center [683, 304] width 1614 height 434
click at [692, 71] on icon at bounding box center [690, 68] width 11 height 11
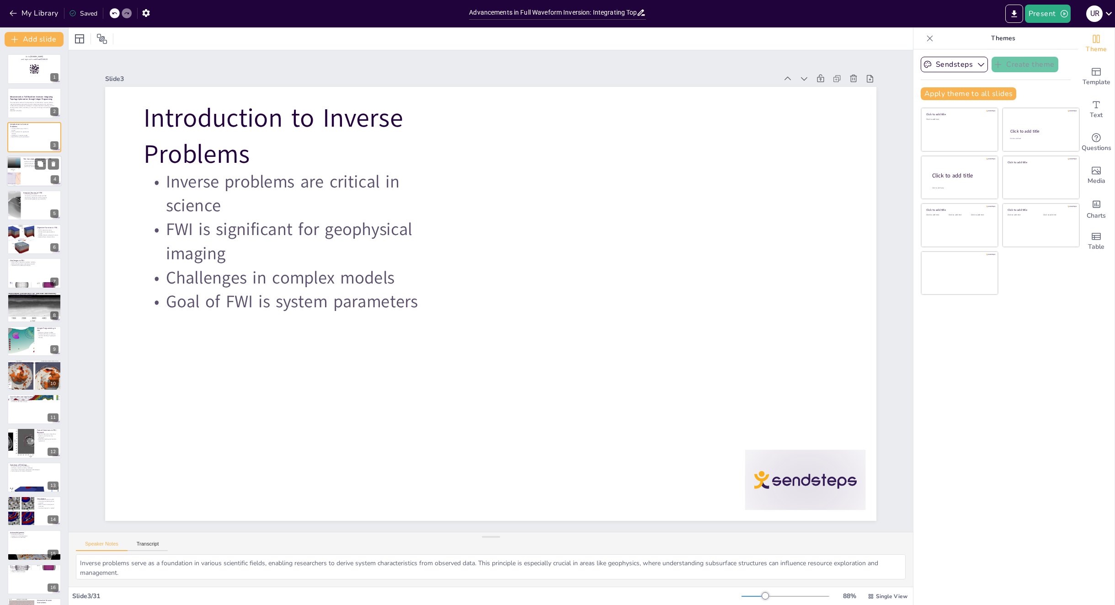
click at [26, 169] on div at bounding box center [34, 170] width 55 height 31
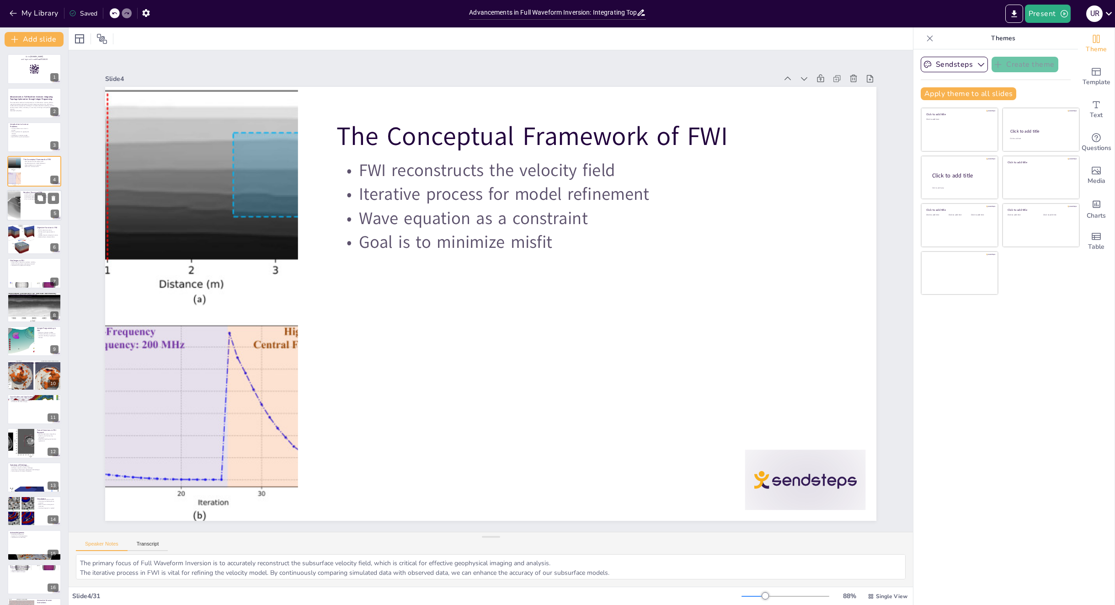
click at [27, 206] on div at bounding box center [34, 205] width 55 height 31
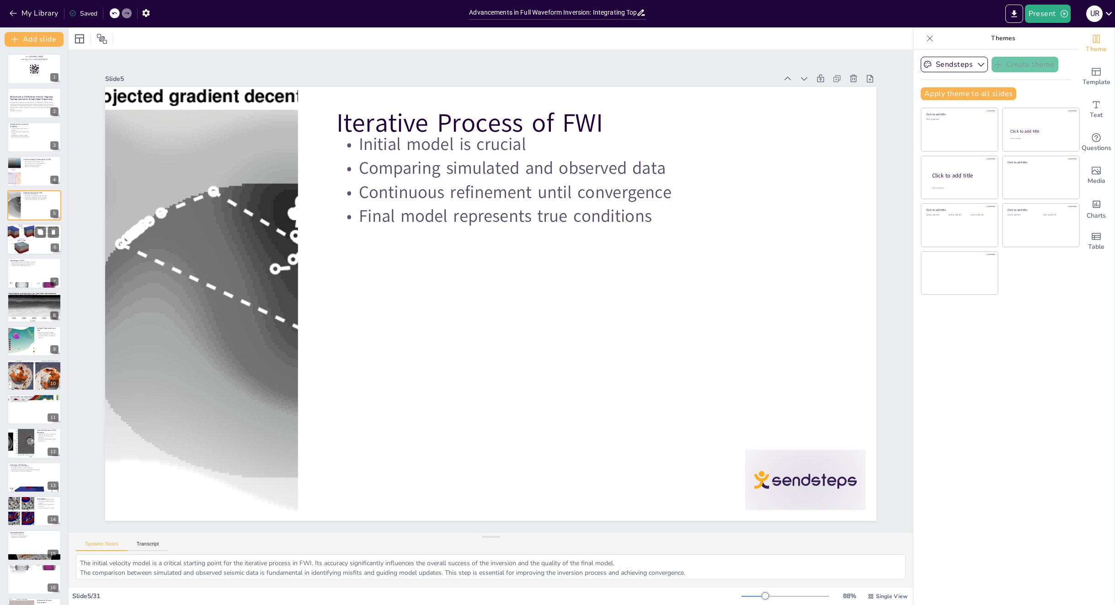
click at [36, 246] on div at bounding box center [34, 238] width 55 height 31
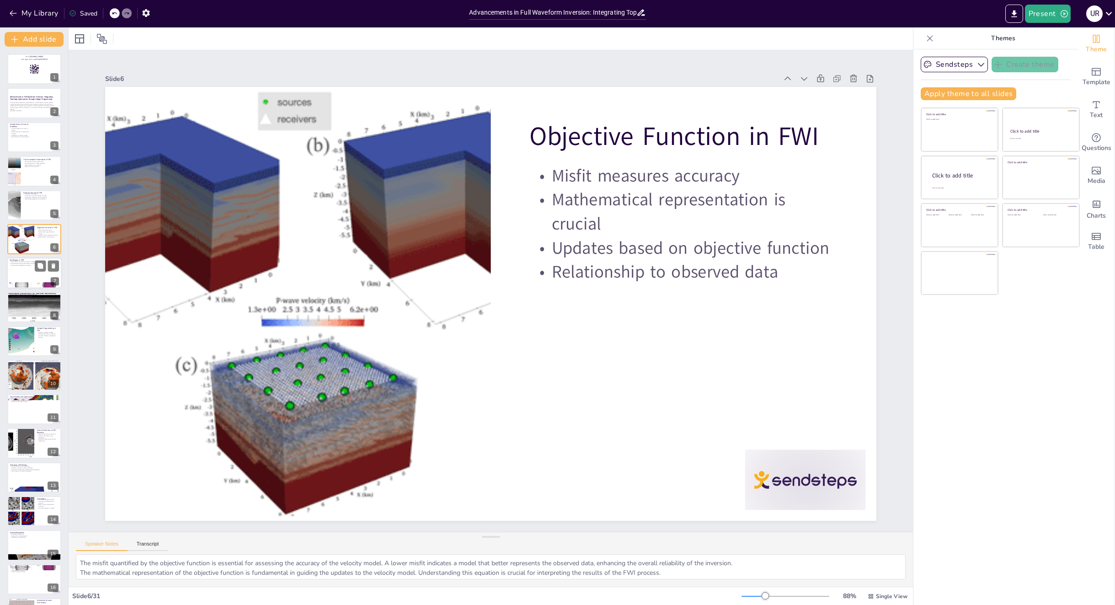
click at [18, 271] on div at bounding box center [34, 273] width 55 height 31
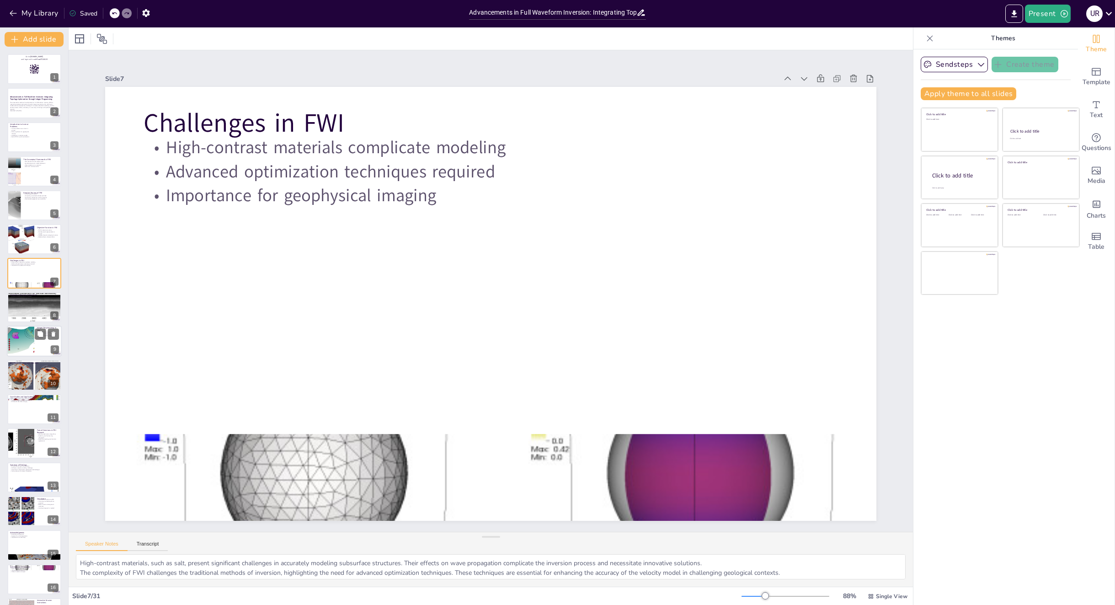
click at [32, 341] on div at bounding box center [20, 340] width 46 height 31
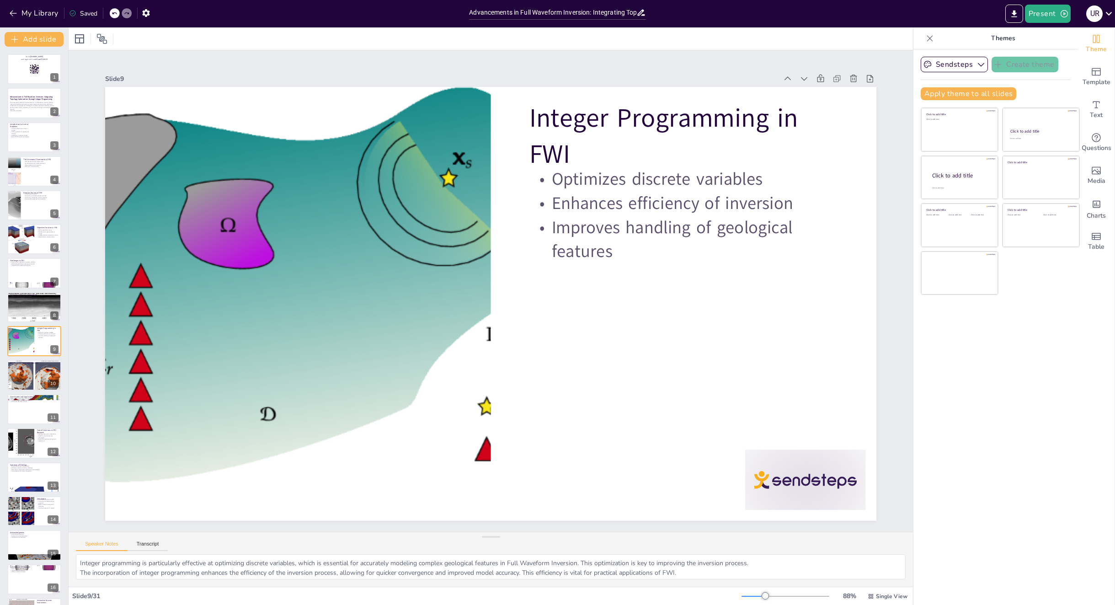
scroll to position [16, 0]
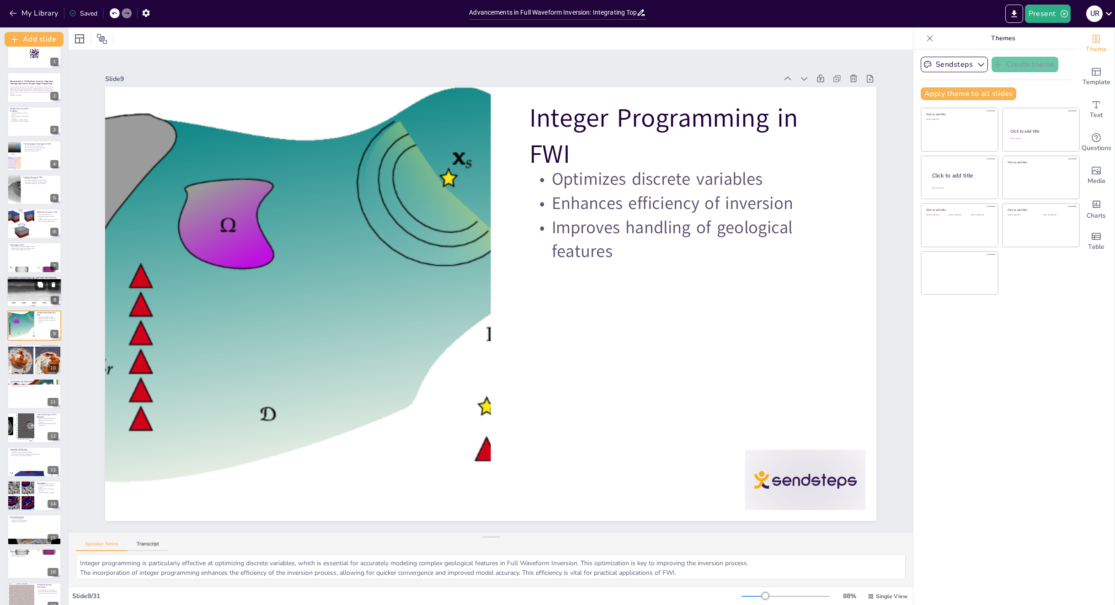
click at [24, 288] on div at bounding box center [34, 291] width 80 height 31
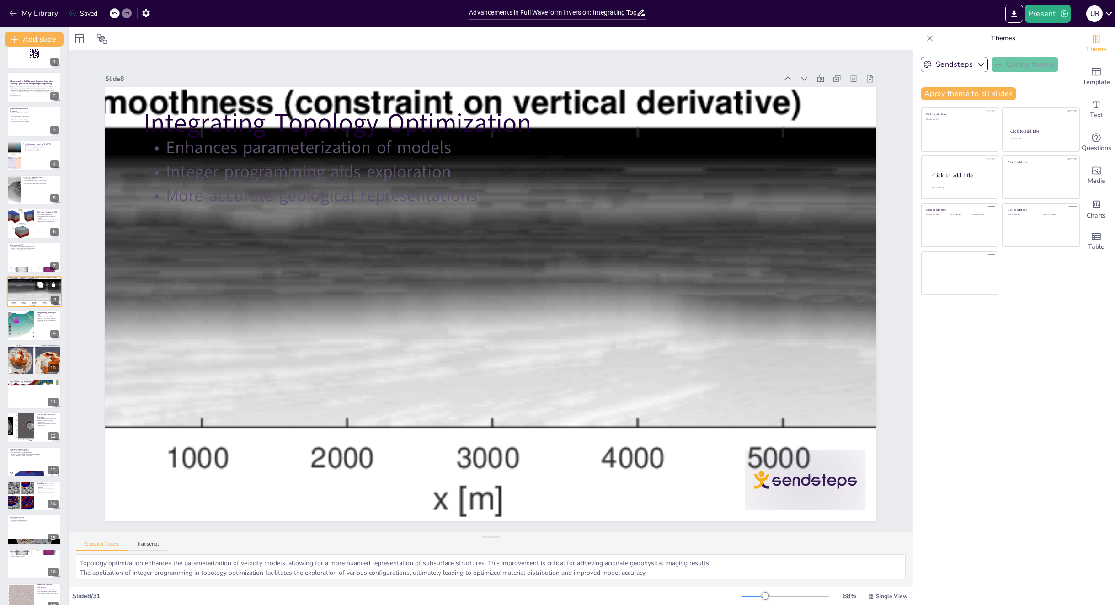
scroll to position [0, 0]
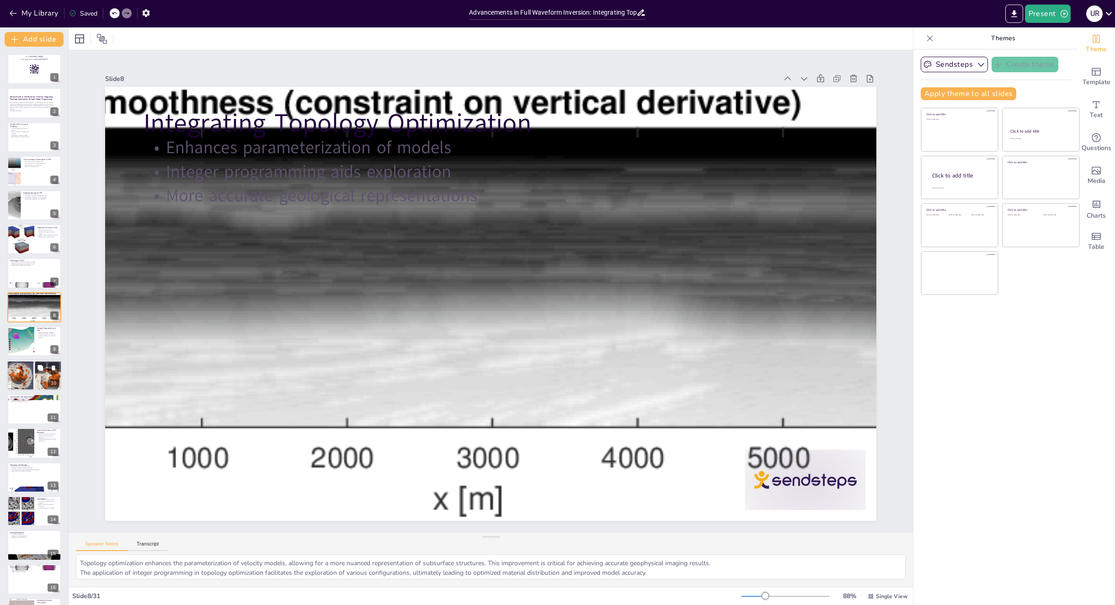
click at [19, 384] on div at bounding box center [34, 375] width 61 height 31
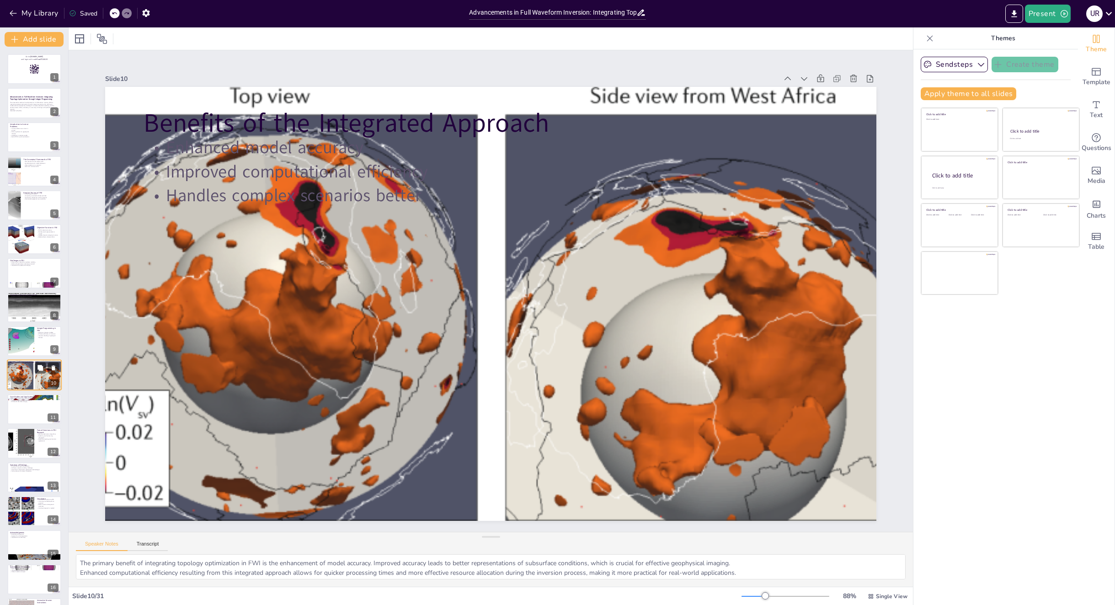
scroll to position [49, 0]
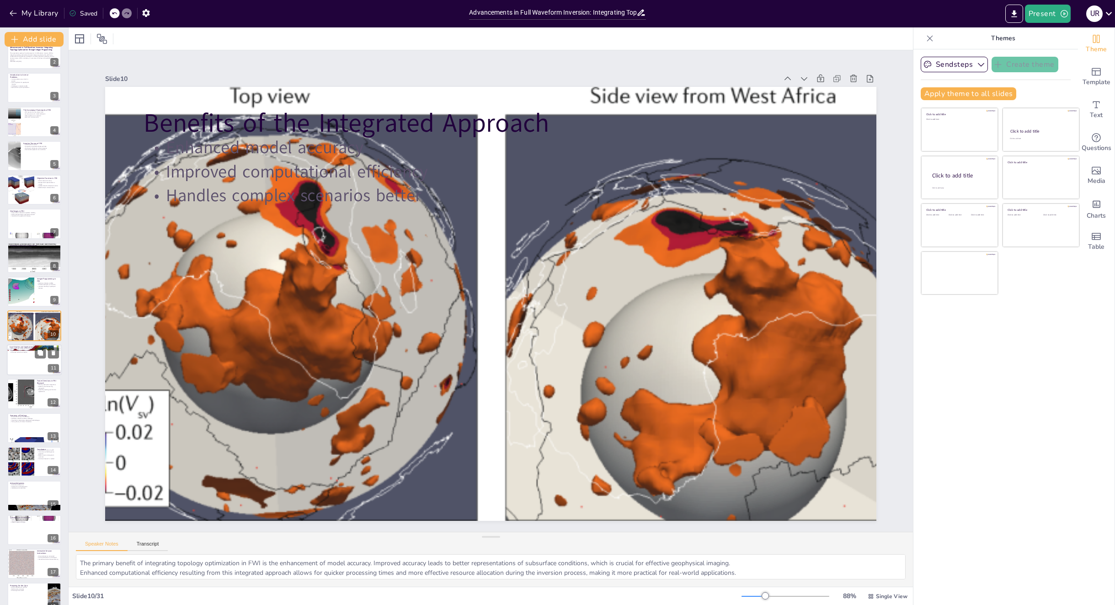
click at [18, 363] on div at bounding box center [34, 359] width 55 height 31
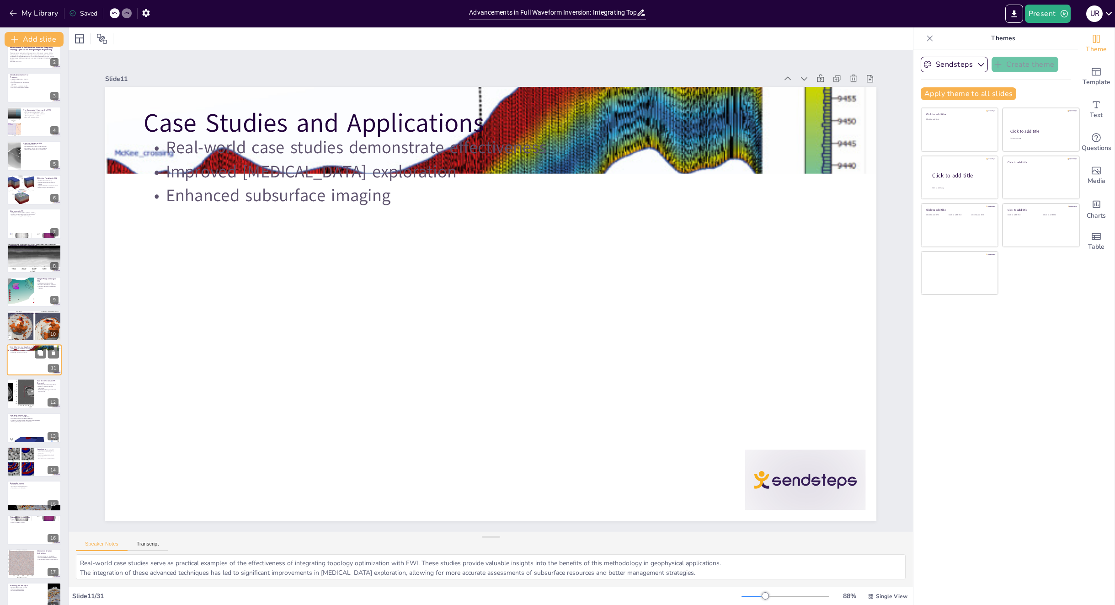
scroll to position [84, 0]
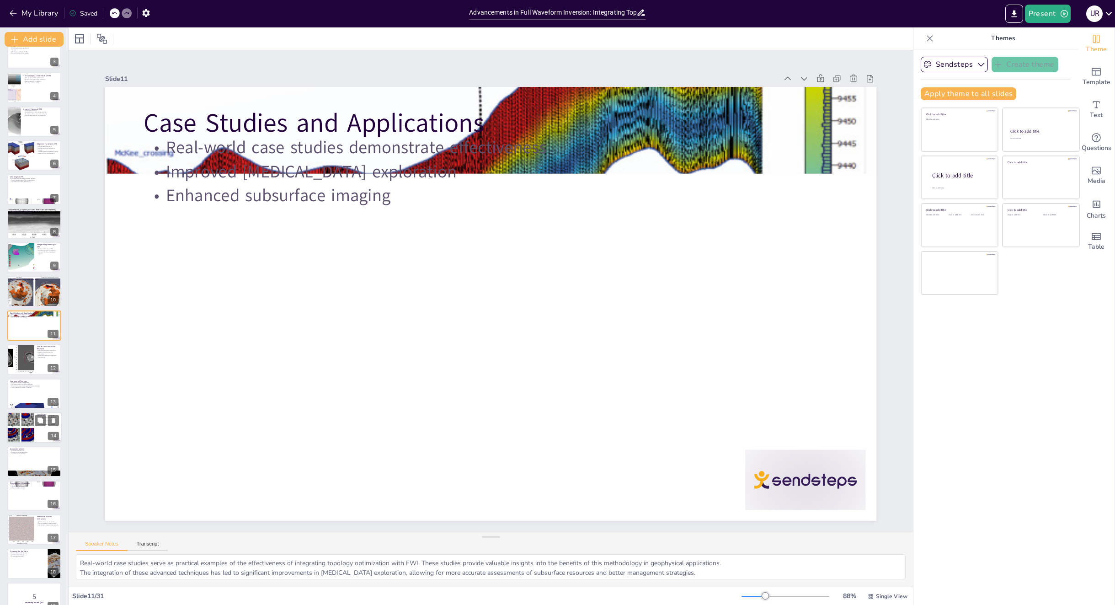
click at [28, 425] on div at bounding box center [20, 427] width 29 height 31
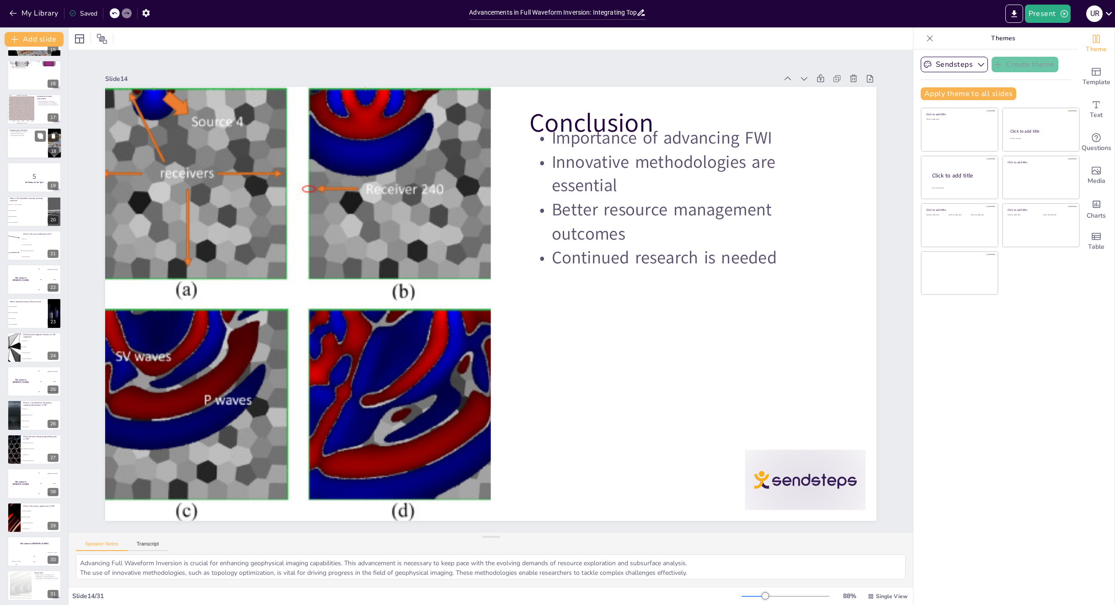
scroll to position [507, 0]
click at [32, 348] on li "The velocity model" at bounding box center [41, 349] width 41 height 6
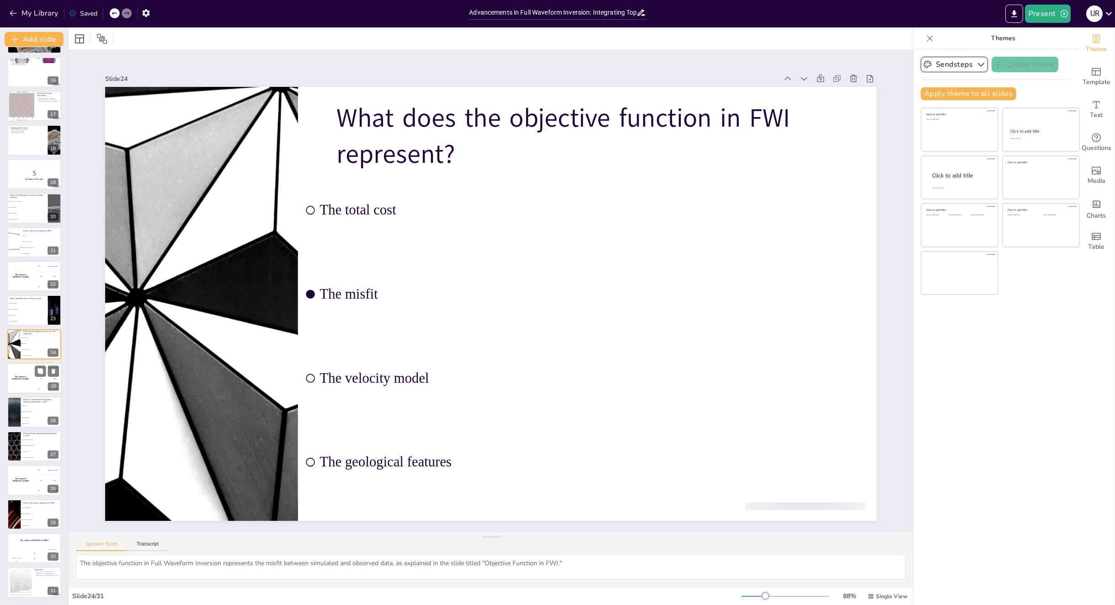
click at [26, 383] on div "The winner is [PERSON_NAME]" at bounding box center [20, 377] width 27 height 31
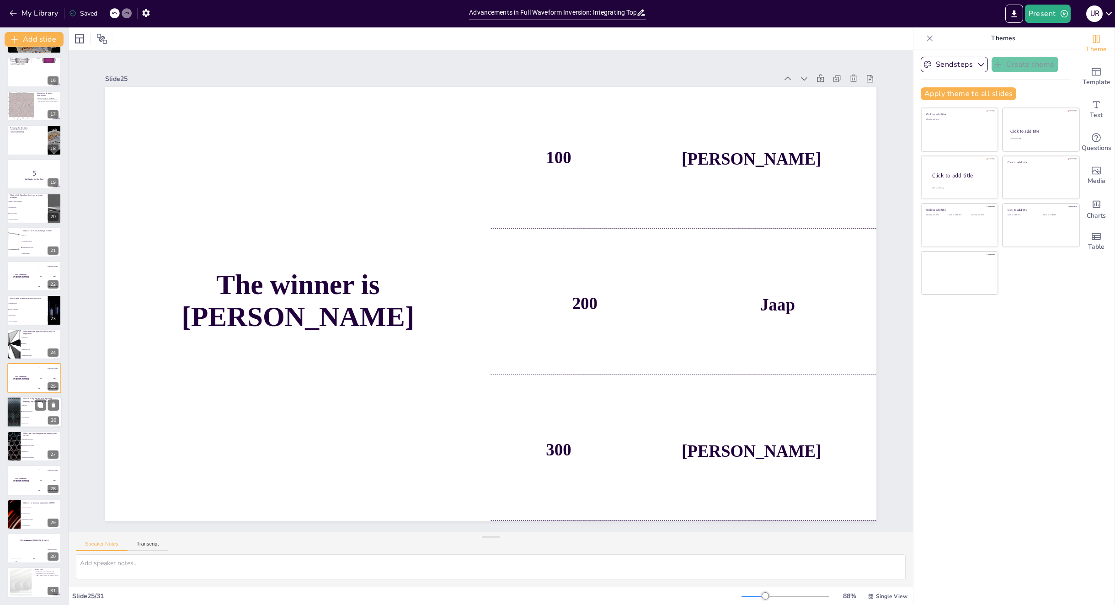
click at [21, 418] on li "Faster processing" at bounding box center [41, 417] width 41 height 6
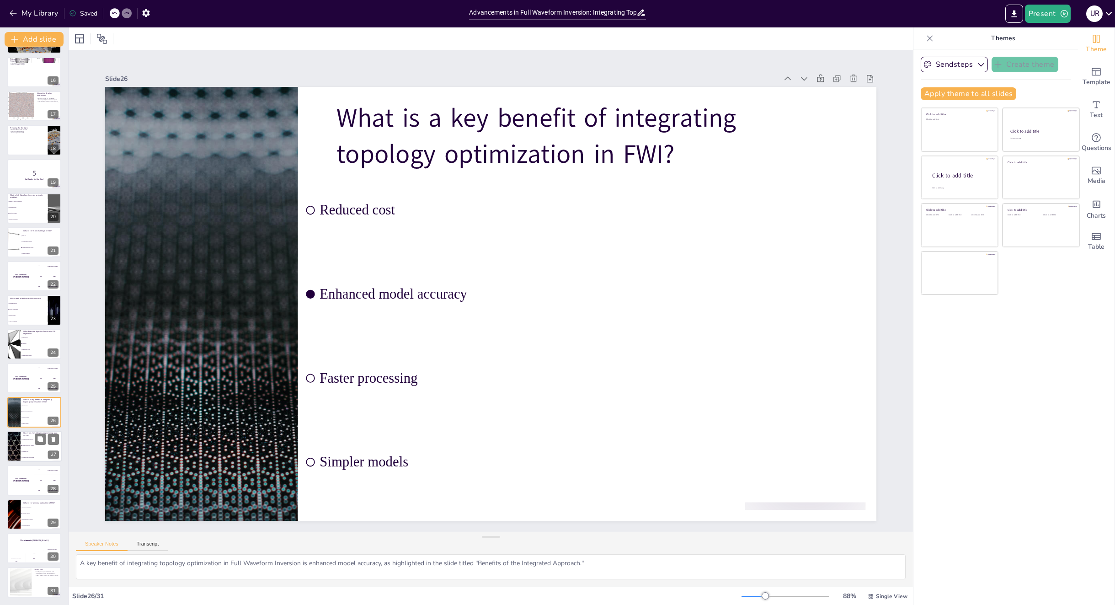
click at [21, 457] on li "It enhances data visualization" at bounding box center [41, 457] width 41 height 6
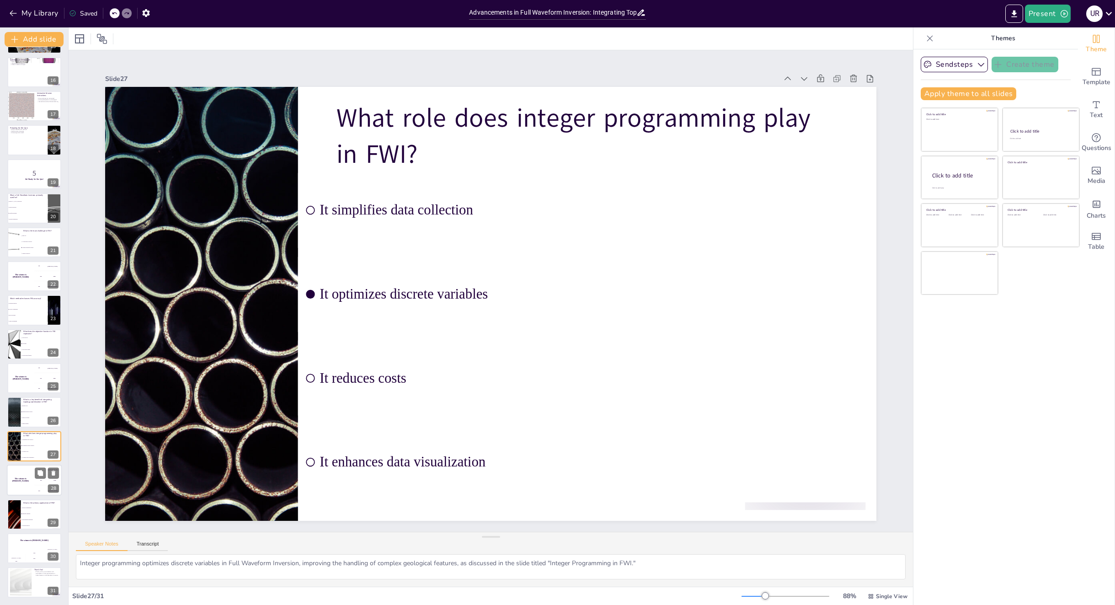
click at [17, 471] on div "The winner is [PERSON_NAME]" at bounding box center [20, 479] width 27 height 31
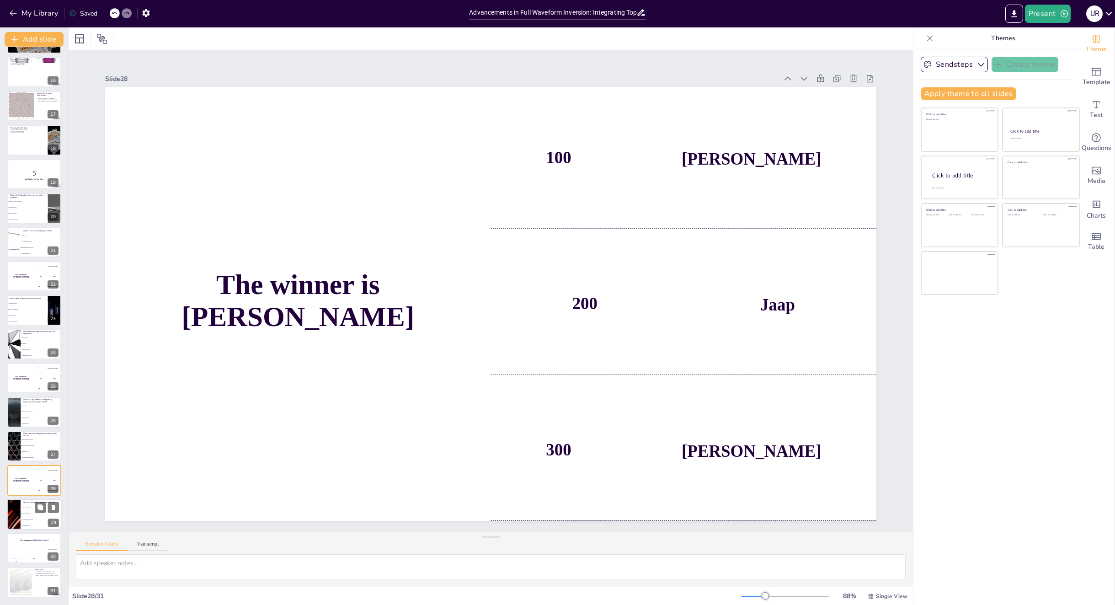
click at [21, 510] on li "Resource management" at bounding box center [41, 508] width 41 height 6
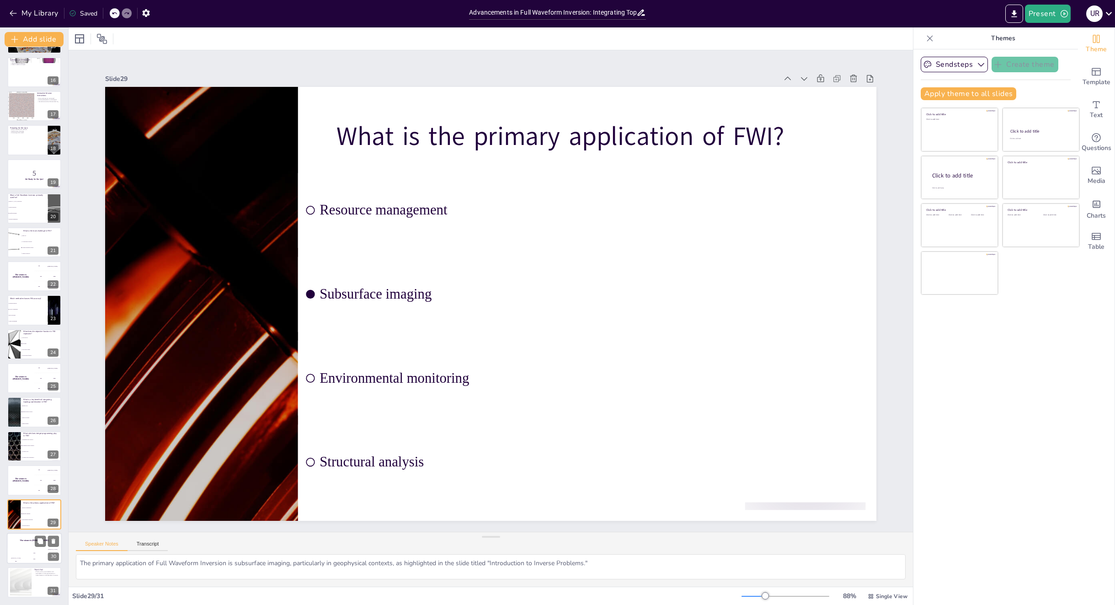
click at [21, 552] on div "Hasan 100" at bounding box center [16, 556] width 18 height 16
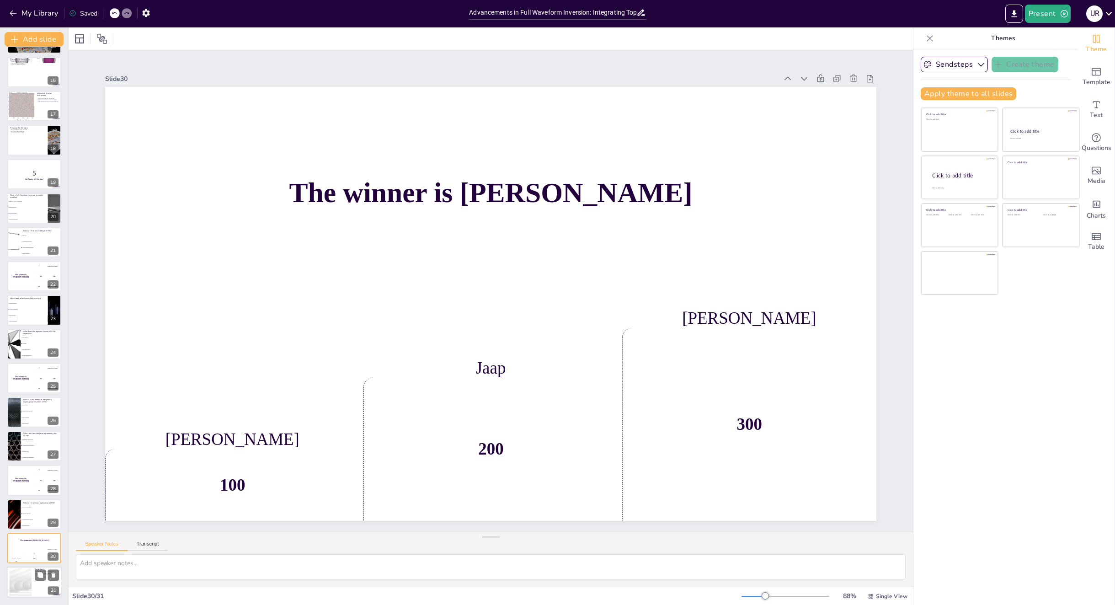
click at [27, 571] on div at bounding box center [20, 582] width 49 height 28
